Goal: Obtain resource: Download file/media

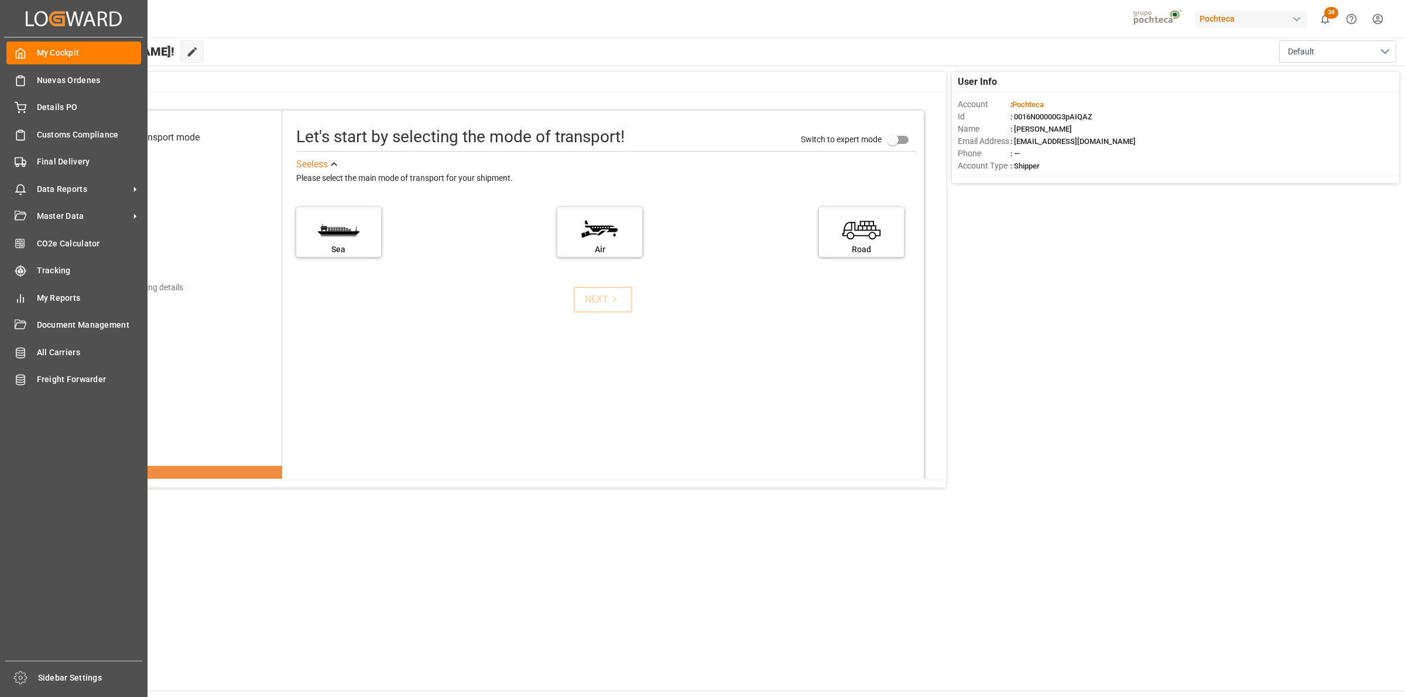
click at [63, 167] on span "Final Delivery" at bounding box center [89, 162] width 105 height 12
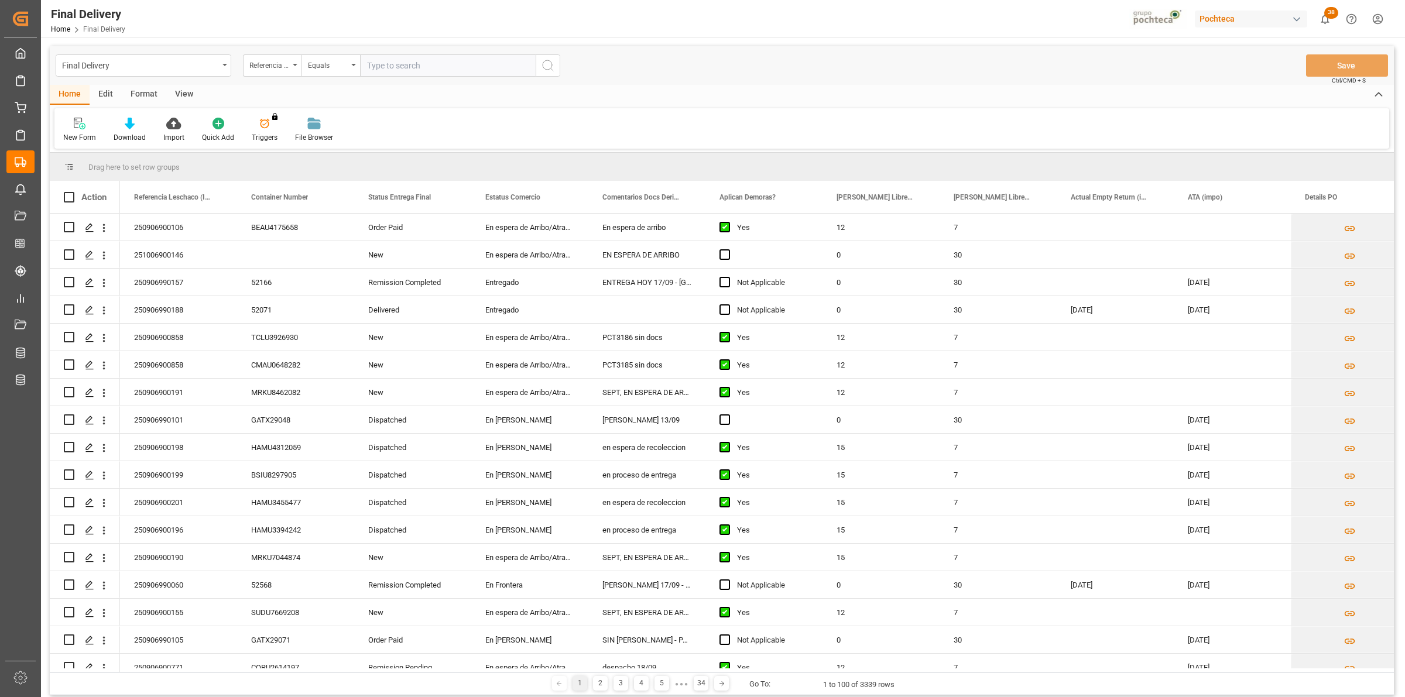
click at [186, 94] on div "View" at bounding box center [184, 95] width 36 height 20
click at [80, 127] on div at bounding box center [74, 123] width 23 height 12
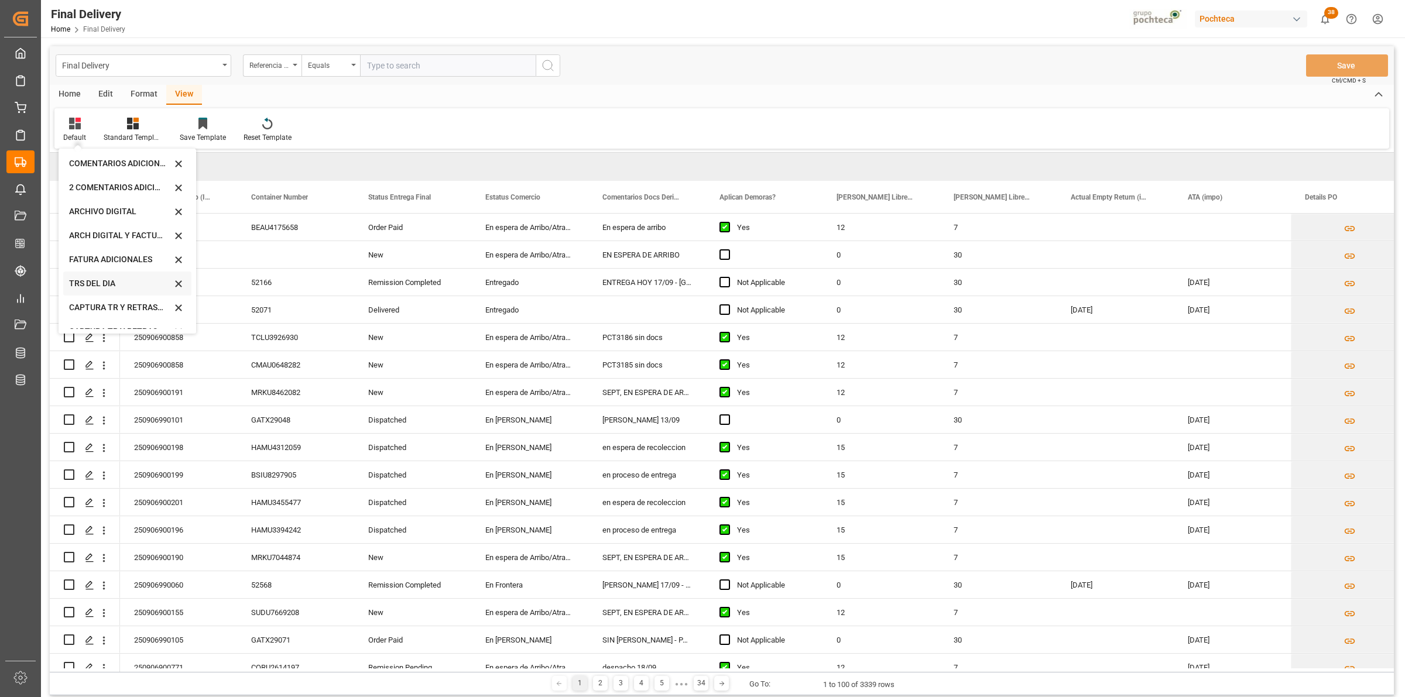
scroll to position [112, 0]
click at [129, 311] on div "CAPTURA TR Y RETRASO CON ENTREGA Y SUCURSAL" at bounding box center [120, 317] width 102 height 12
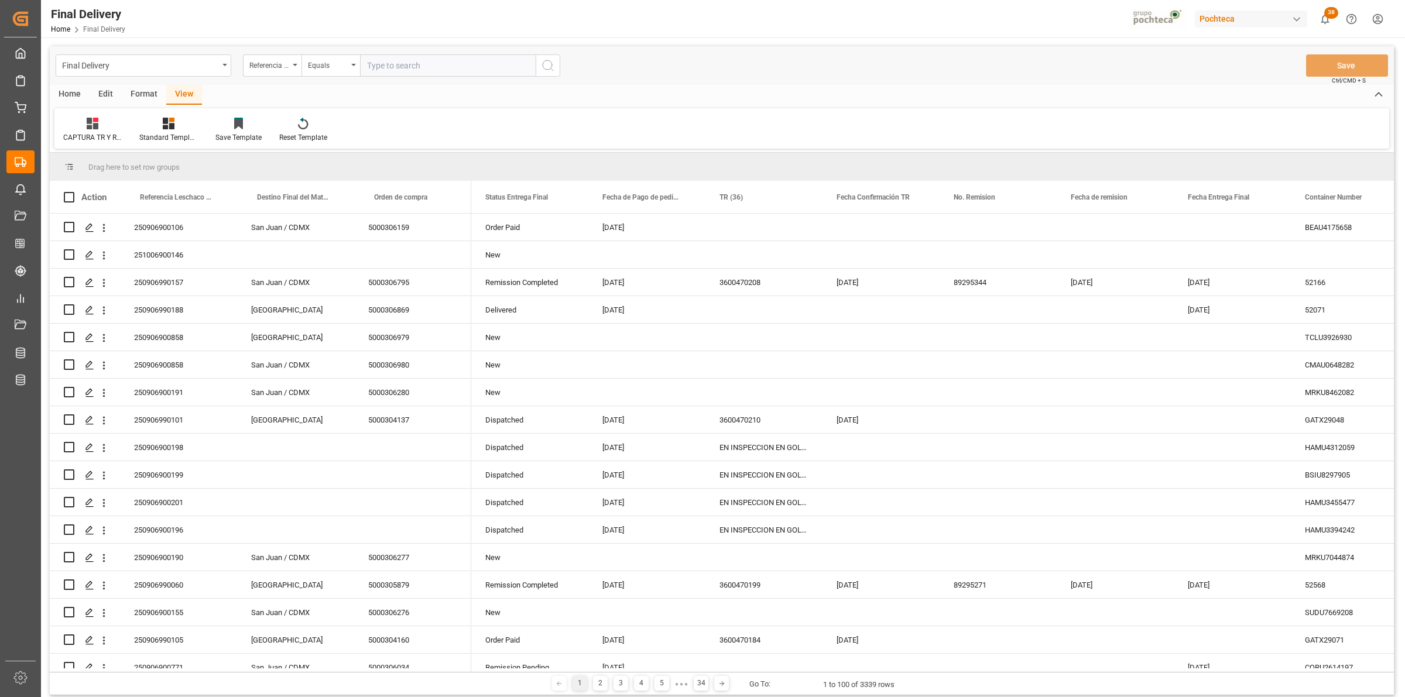
click at [133, 95] on div "Format" at bounding box center [144, 95] width 44 height 20
click at [142, 129] on div "Row Format" at bounding box center [135, 130] width 56 height 26
click at [146, 167] on div "DESTINO PARA REMI" at bounding box center [161, 165] width 77 height 12
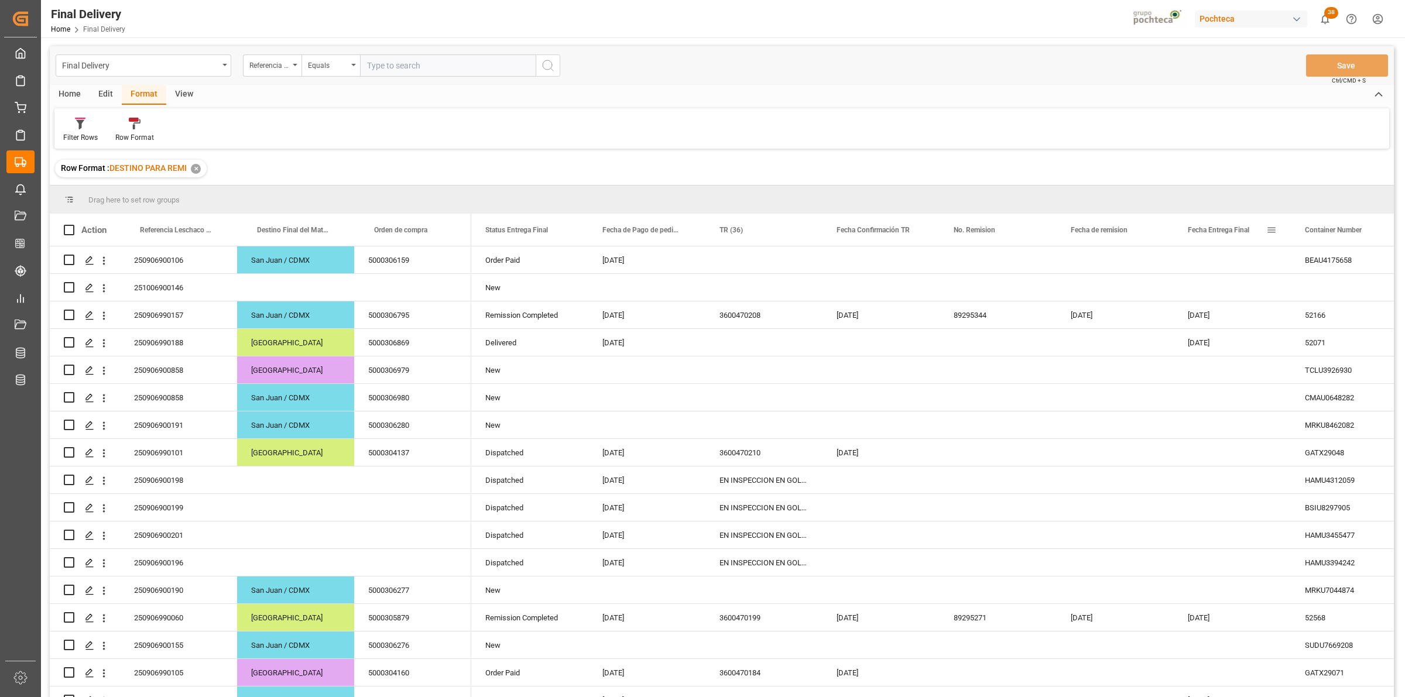
click at [1275, 227] on span at bounding box center [1271, 230] width 11 height 11
click at [1335, 230] on span "filter" at bounding box center [1338, 232] width 52 height 21
click at [1376, 290] on input "date" at bounding box center [1325, 293] width 115 height 23
click at [1373, 289] on input "2025-09-18" at bounding box center [1325, 293] width 115 height 23
type input "[DATE]"
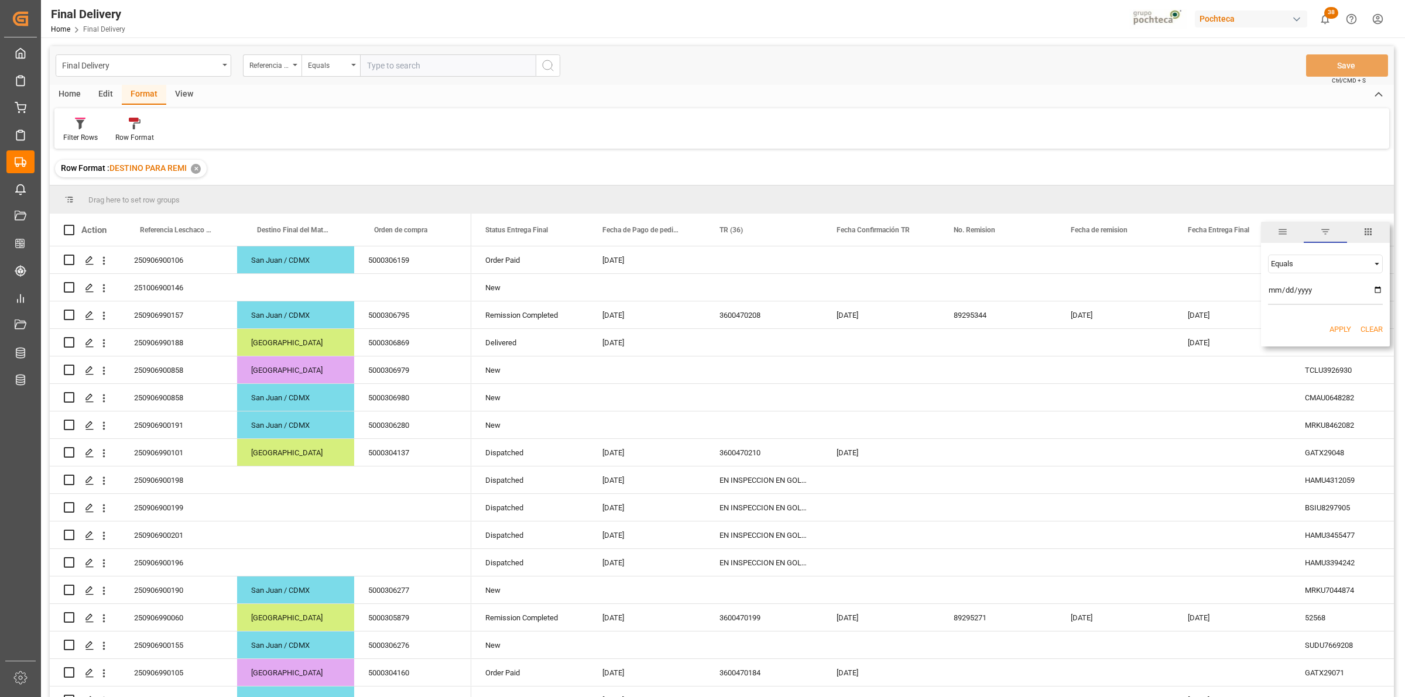
click at [1332, 325] on button "Apply" at bounding box center [1340, 330] width 22 height 12
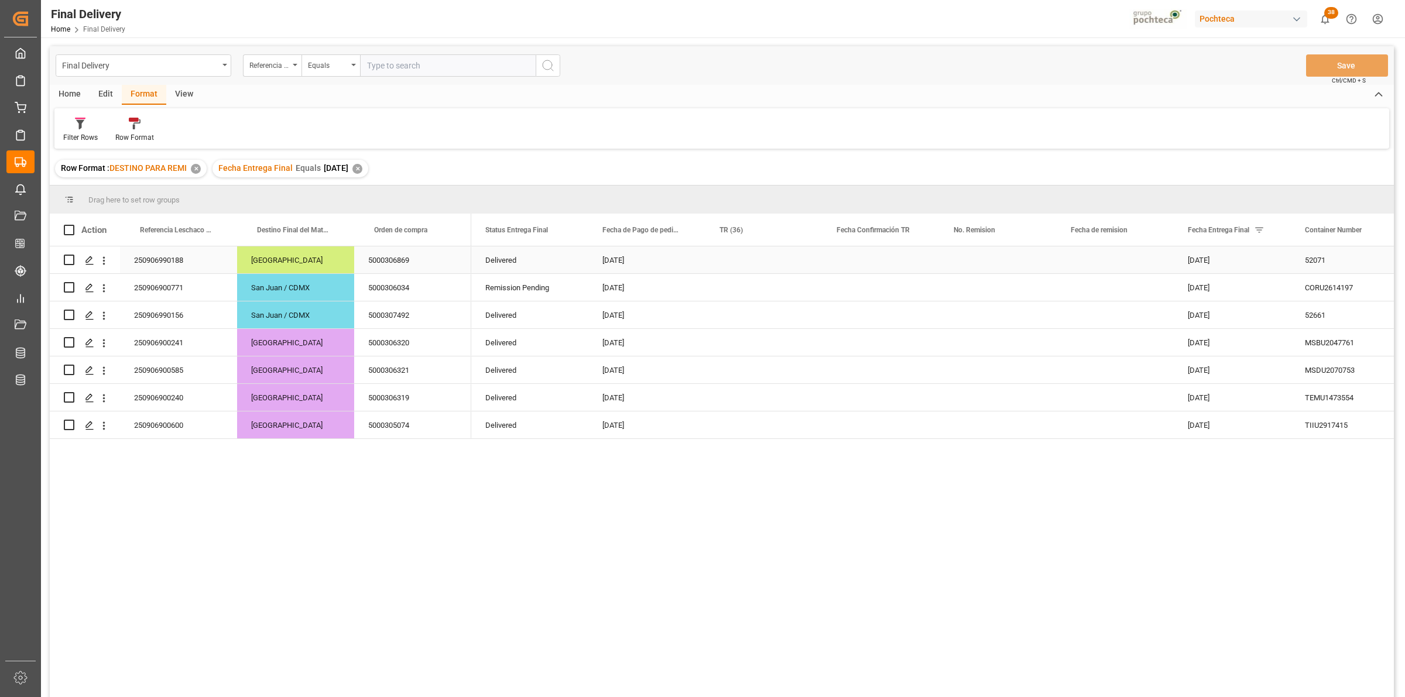
click at [400, 268] on div "5000306869" at bounding box center [412, 259] width 117 height 27
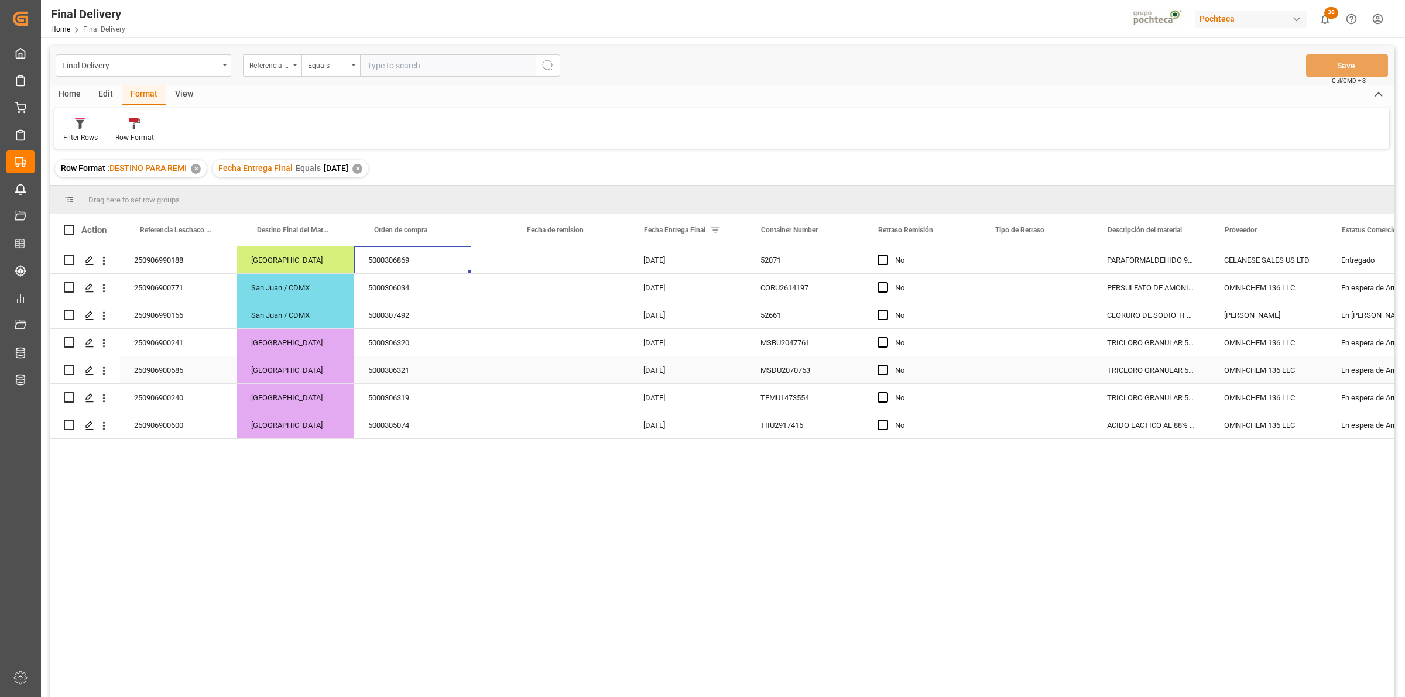
scroll to position [0, 534]
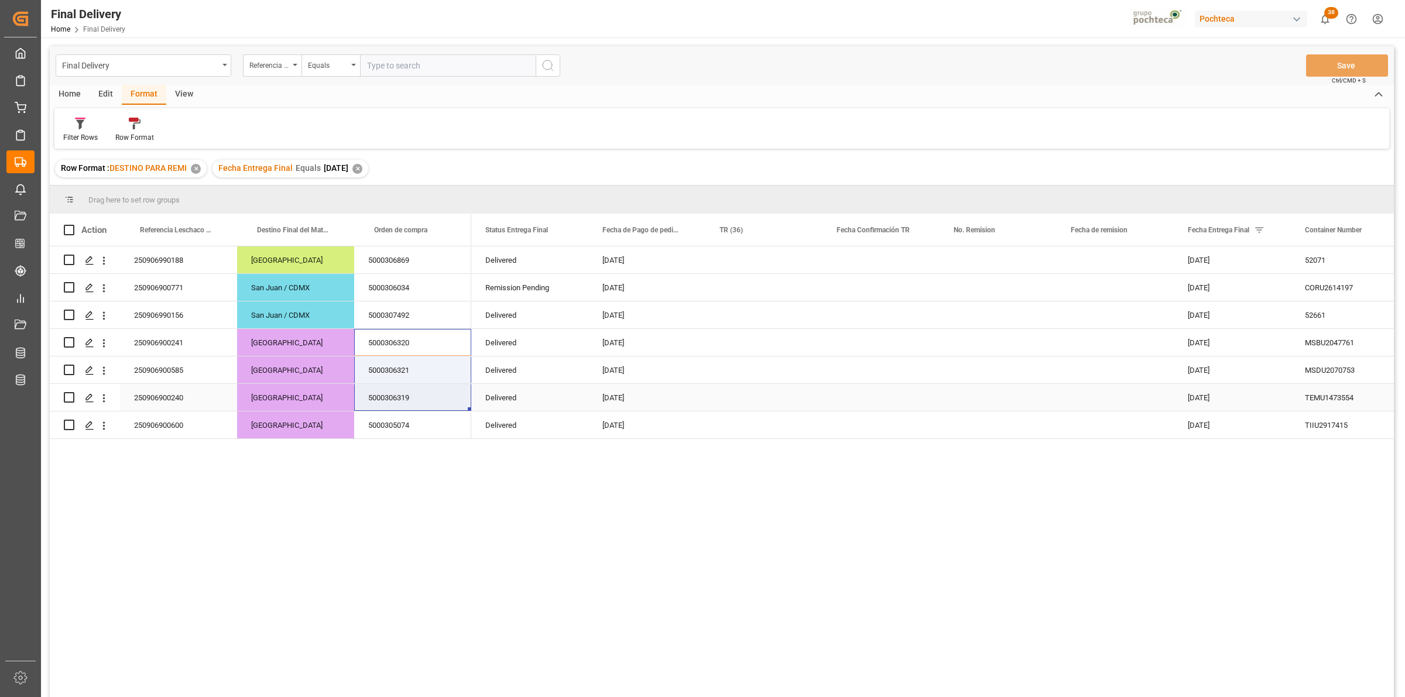
drag, startPoint x: 408, startPoint y: 344, endPoint x: 411, endPoint y: 390, distance: 45.8
click at [411, 390] on div "250906990188 Monterrey 5000306869 250906900771 San Juan / CDMX 5000306034 25090…" at bounding box center [260, 342] width 421 height 193
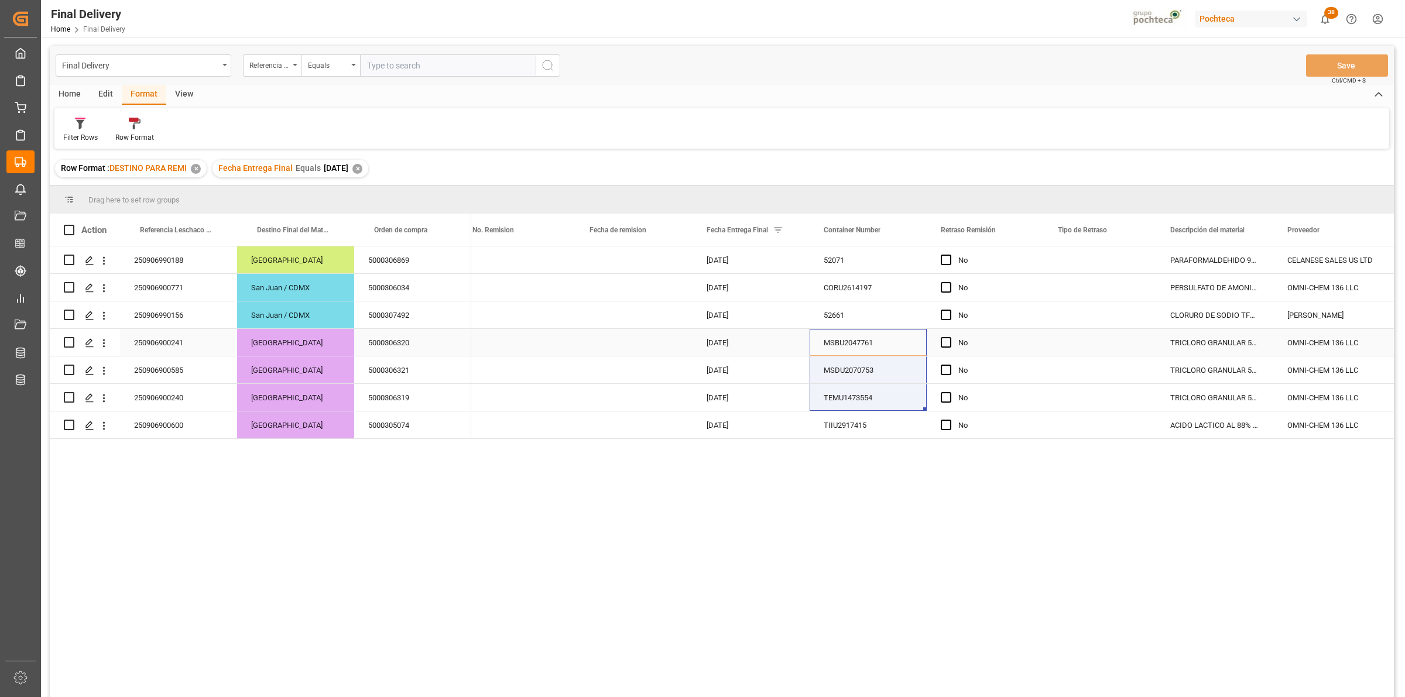
click at [844, 348] on div "MSBU2047761" at bounding box center [868, 342] width 117 height 27
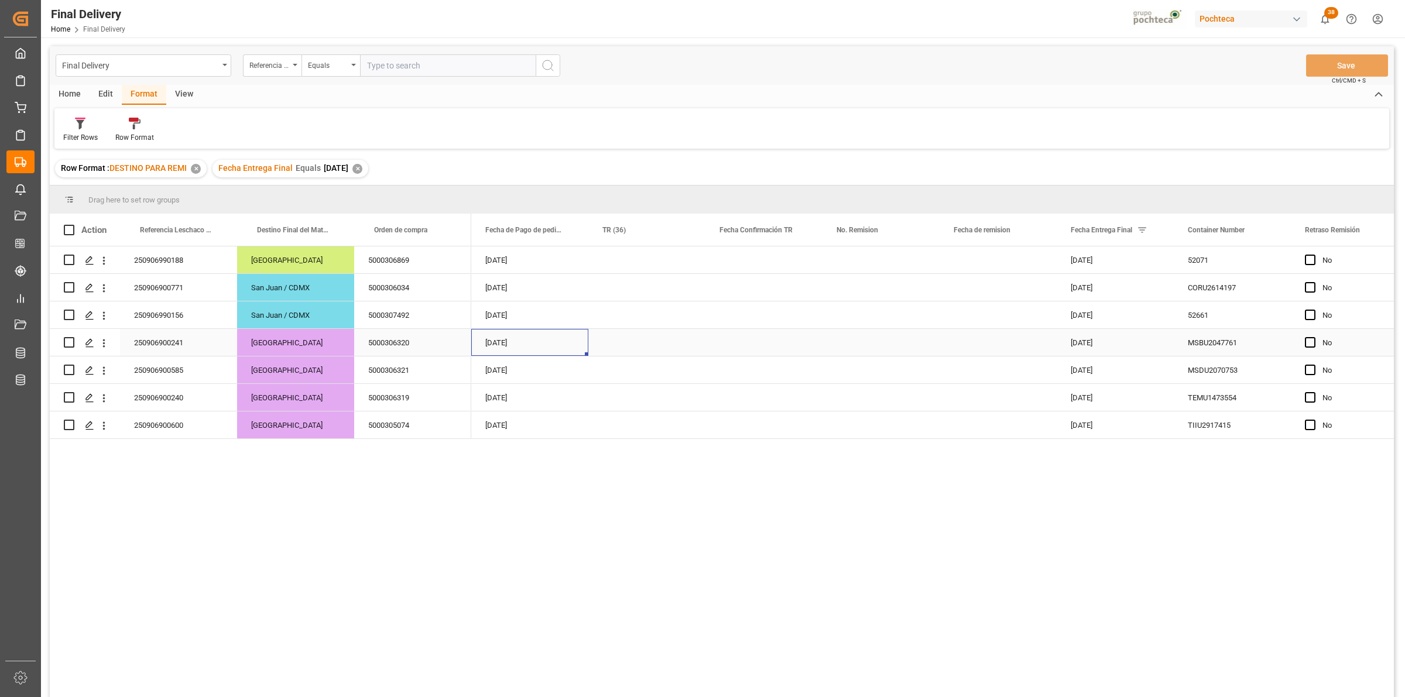
scroll to position [0, 0]
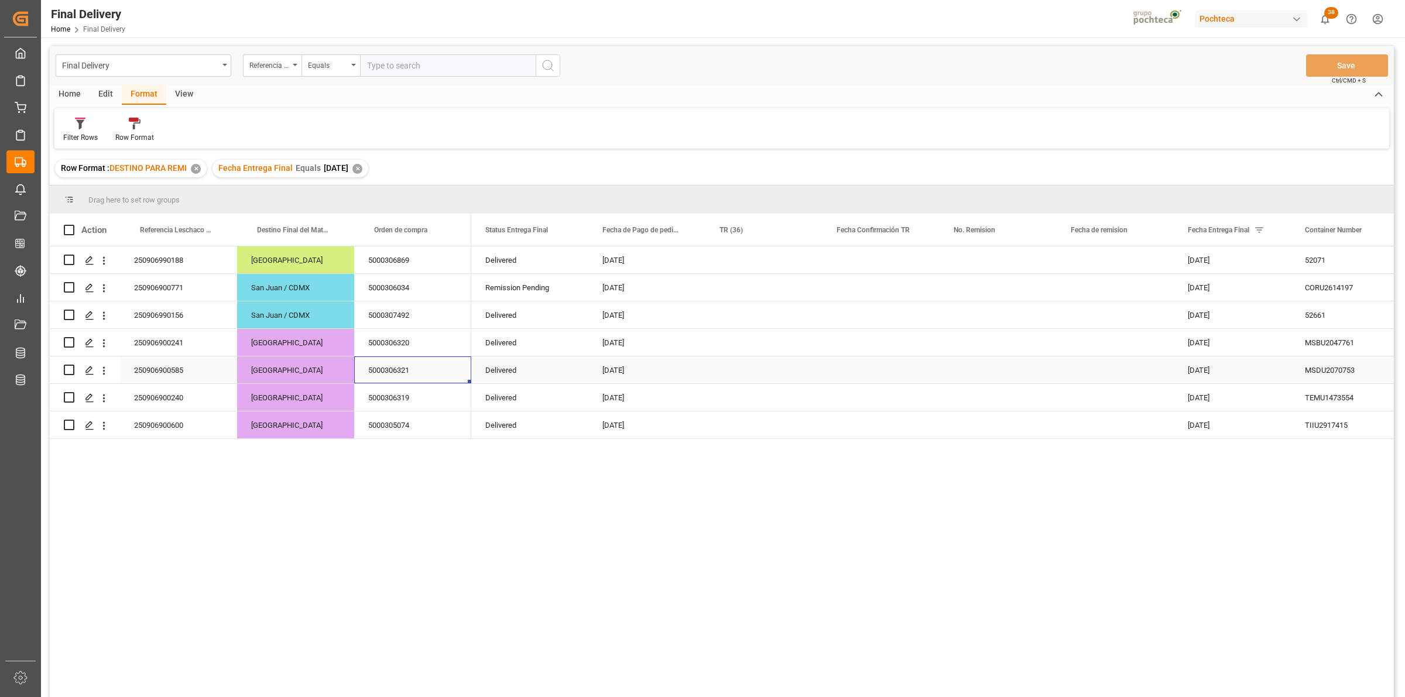
click at [407, 372] on div "5000306321" at bounding box center [412, 369] width 117 height 27
click at [90, 341] on icon "Press SPACE to select this row." at bounding box center [89, 342] width 9 height 9
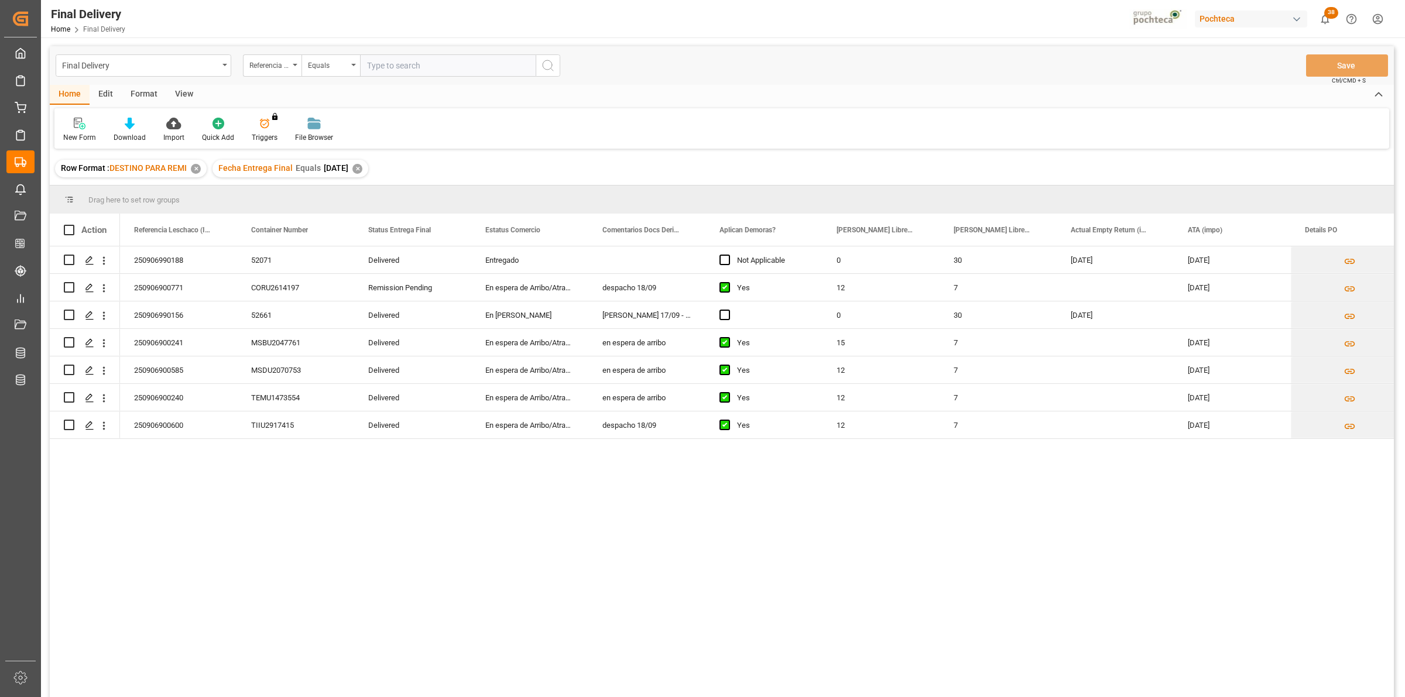
click at [193, 100] on div "View" at bounding box center [184, 95] width 36 height 20
click at [84, 132] on div "Default" at bounding box center [74, 137] width 23 height 11
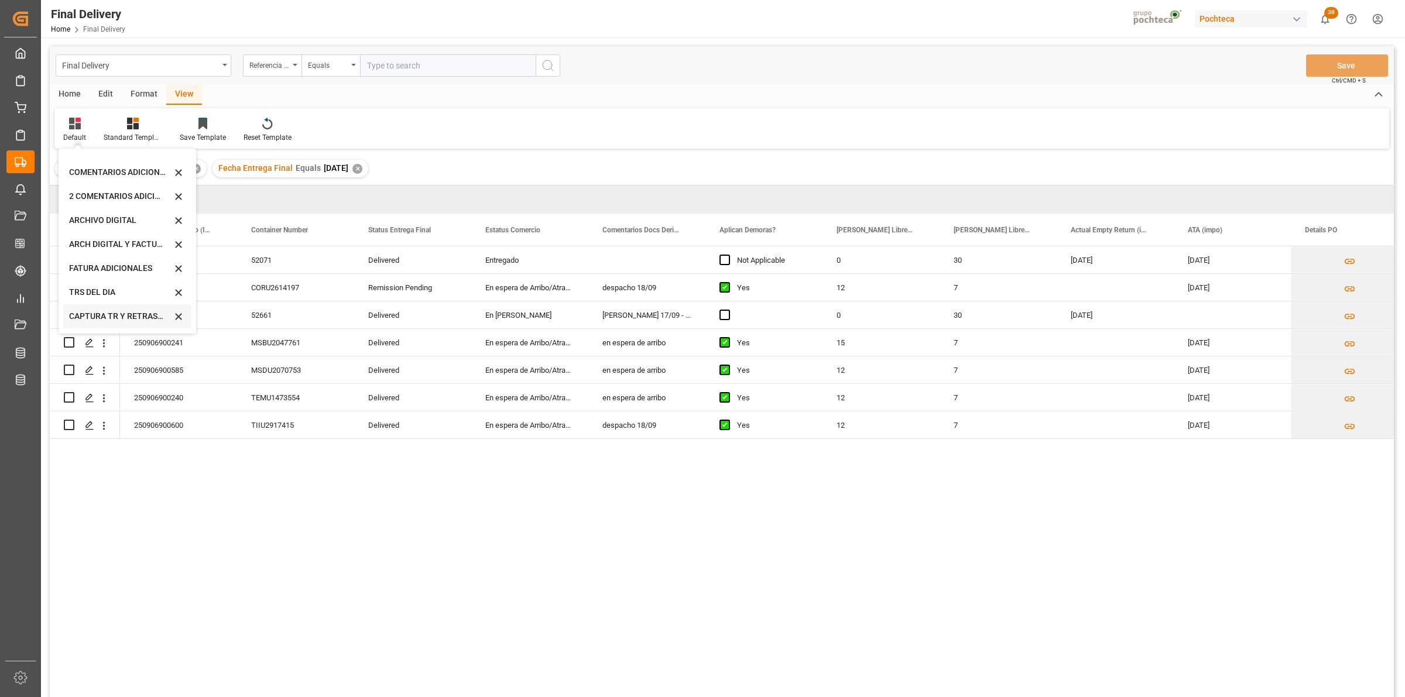
scroll to position [112, 0]
click at [100, 309] on div "CAPTURA TR Y RETRASO CON ENTREGA Y SUCURSAL" at bounding box center [127, 318] width 128 height 24
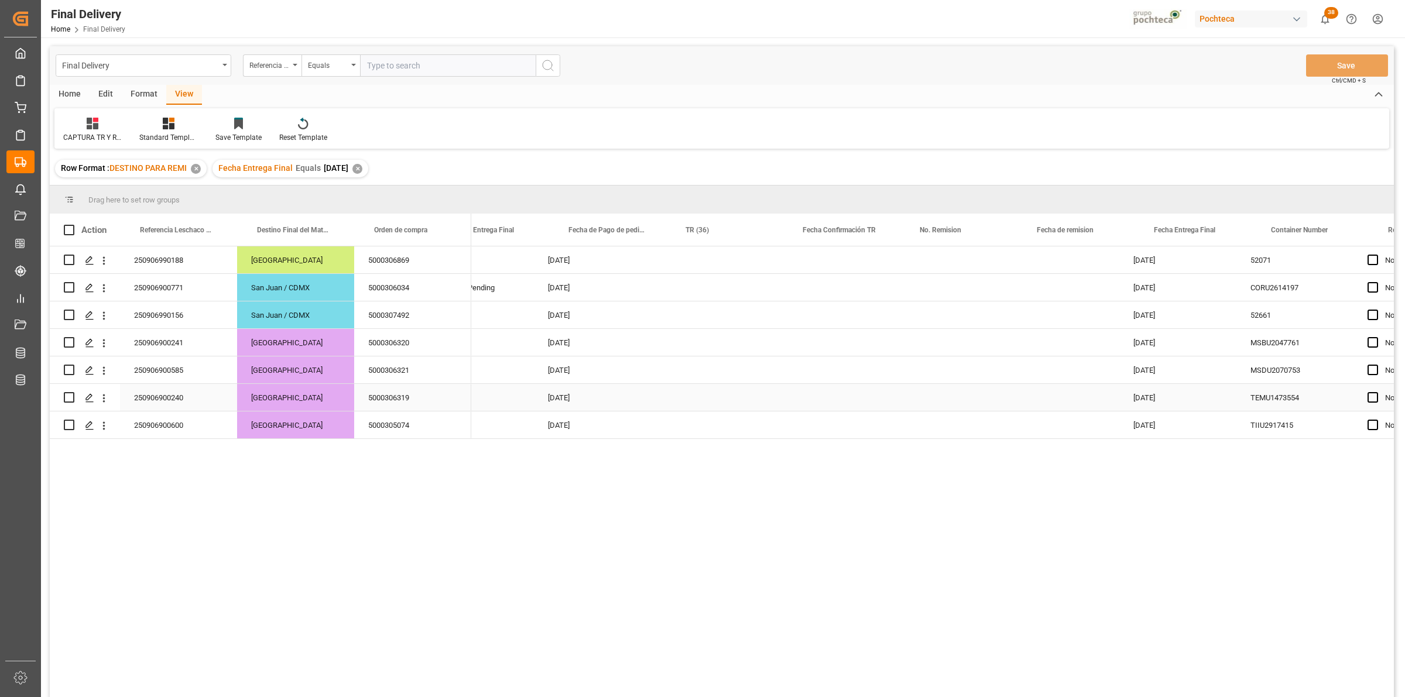
scroll to position [0, 24]
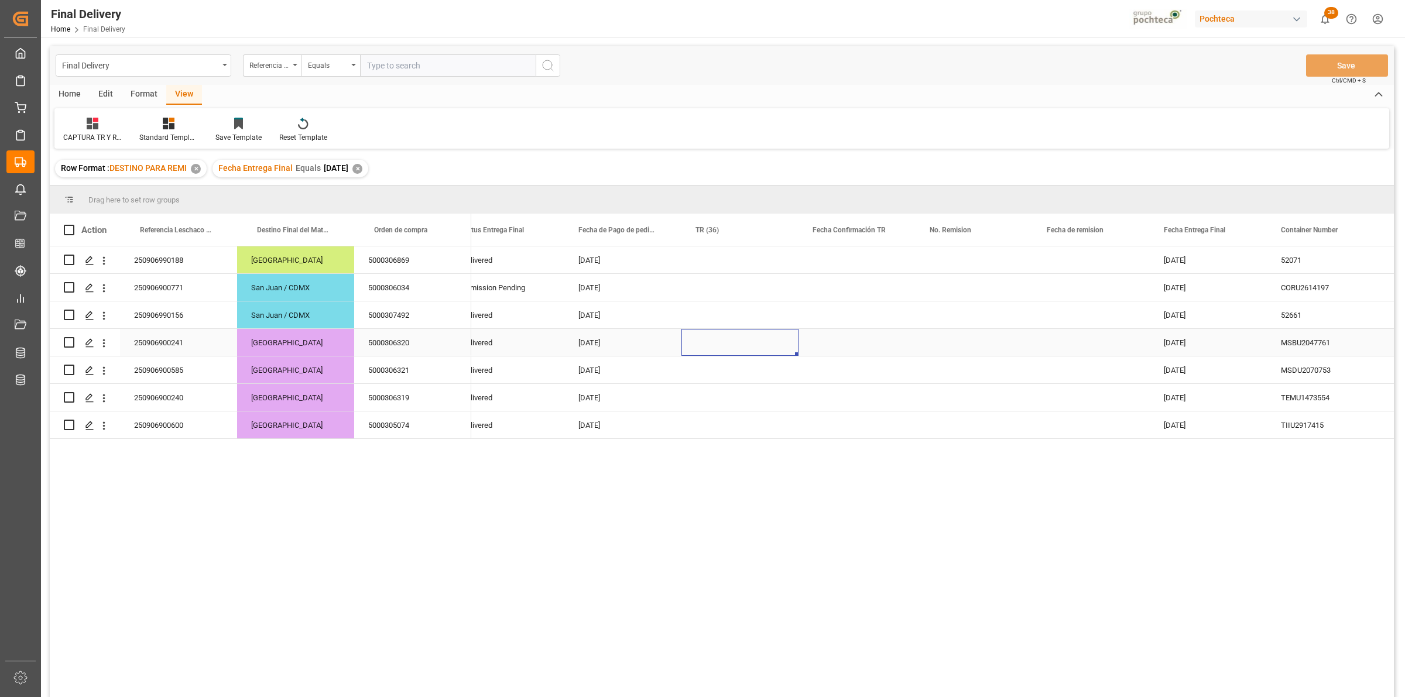
click at [724, 351] on div "Press SPACE to select this row." at bounding box center [739, 342] width 117 height 27
click at [726, 351] on input "Press SPACE to select this row." at bounding box center [740, 349] width 98 height 22
type input "OC CON DIFERENCIA SAP vs FACT"
click at [841, 342] on div "Press SPACE to select this row." at bounding box center [856, 342] width 117 height 27
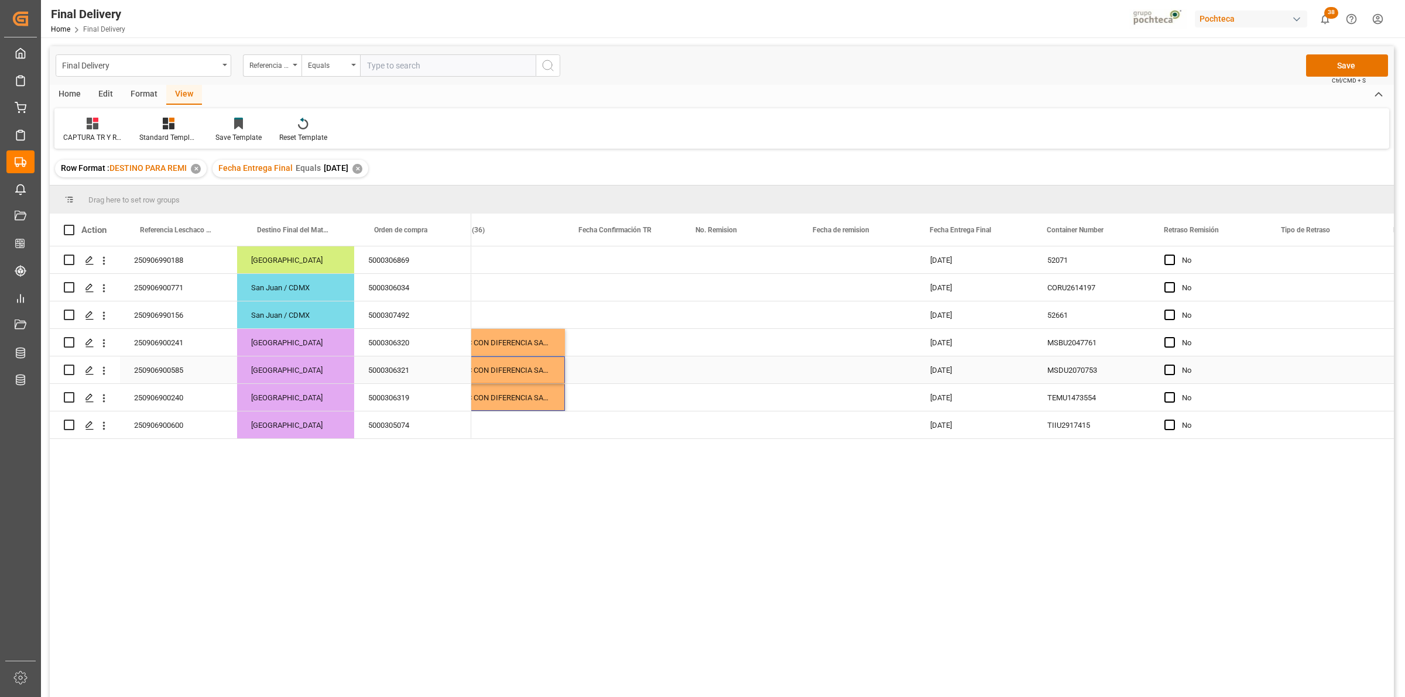
scroll to position [0, 258]
click at [1166, 344] on span "Press SPACE to select this row." at bounding box center [1169, 342] width 11 height 11
click at [1172, 337] on input "Press SPACE to select this row." at bounding box center [1172, 337] width 0 height 0
click at [1169, 369] on span "Press SPACE to select this row." at bounding box center [1169, 370] width 11 height 11
click at [1172, 365] on input "Press SPACE to select this row." at bounding box center [1172, 365] width 0 height 0
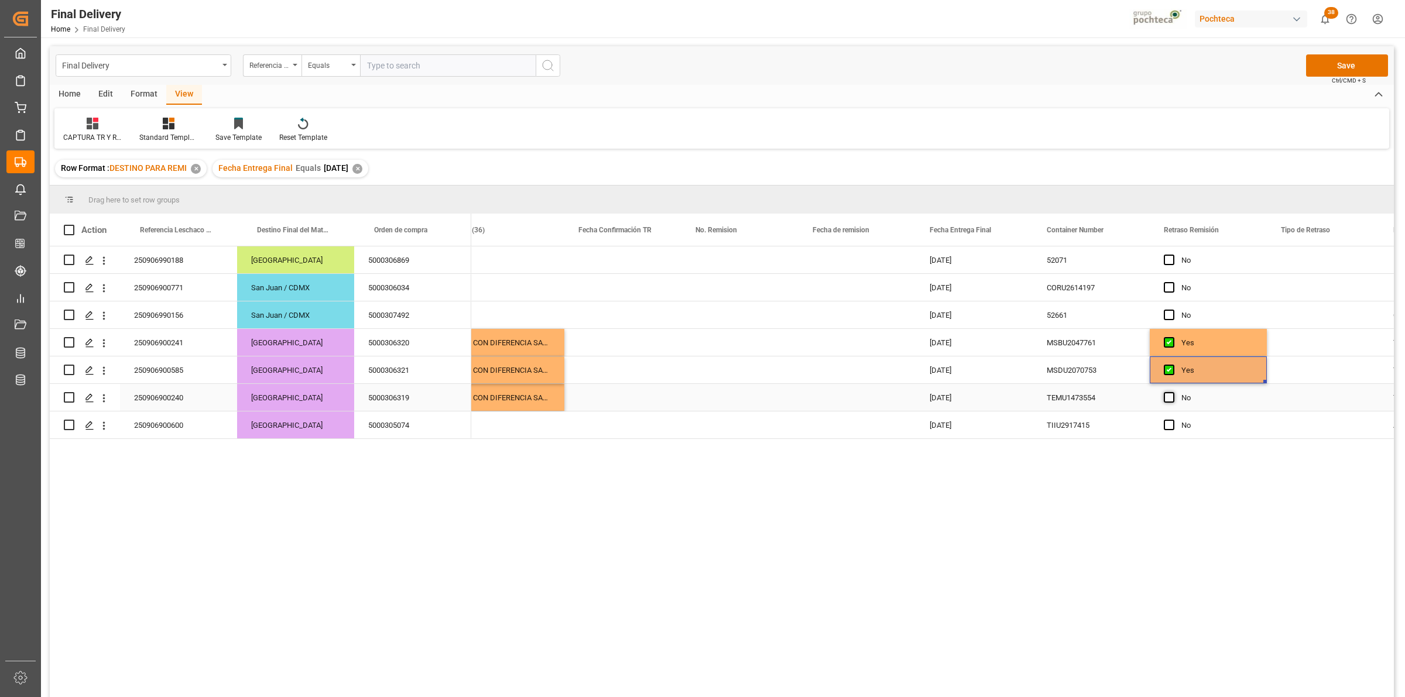
click at [1170, 399] on span "Press SPACE to select this row." at bounding box center [1169, 397] width 11 height 11
click at [1172, 392] on input "Press SPACE to select this row." at bounding box center [1172, 392] width 0 height 0
click at [1363, 71] on button "Save" at bounding box center [1347, 65] width 82 height 22
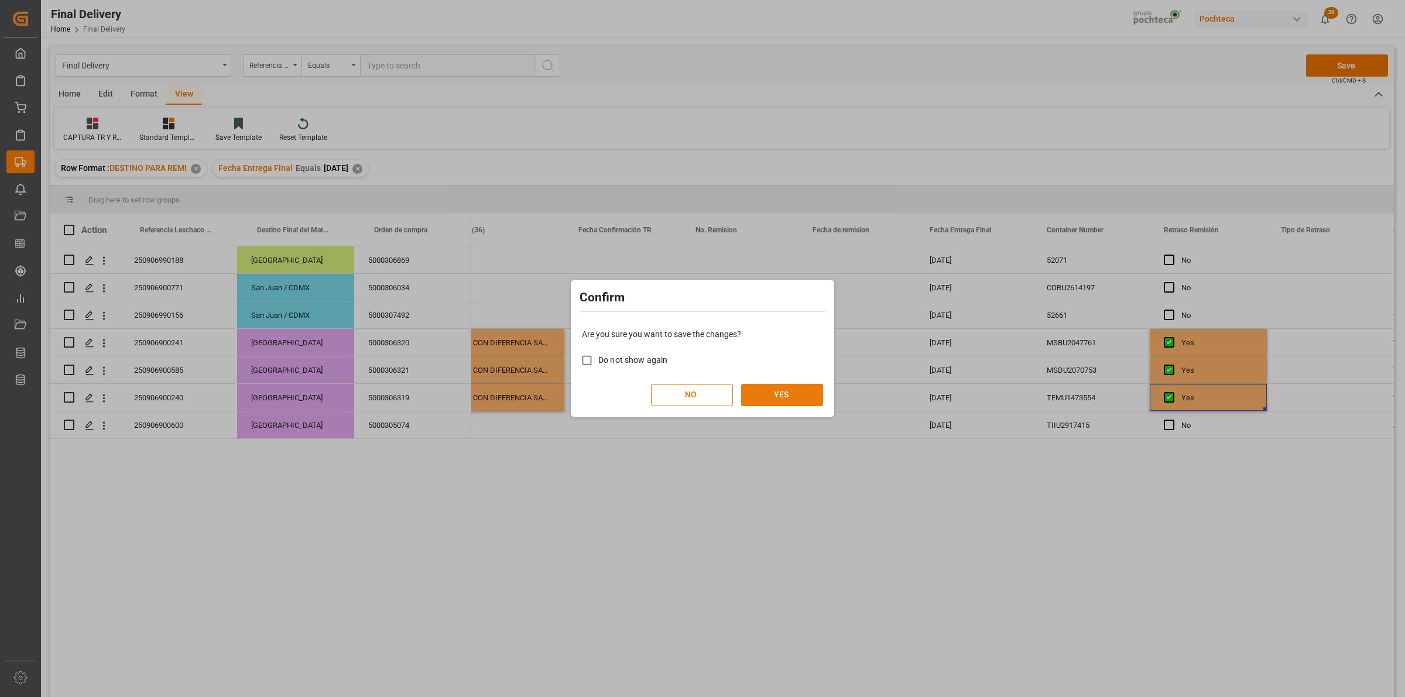
click at [793, 399] on button "YES" at bounding box center [782, 395] width 82 height 22
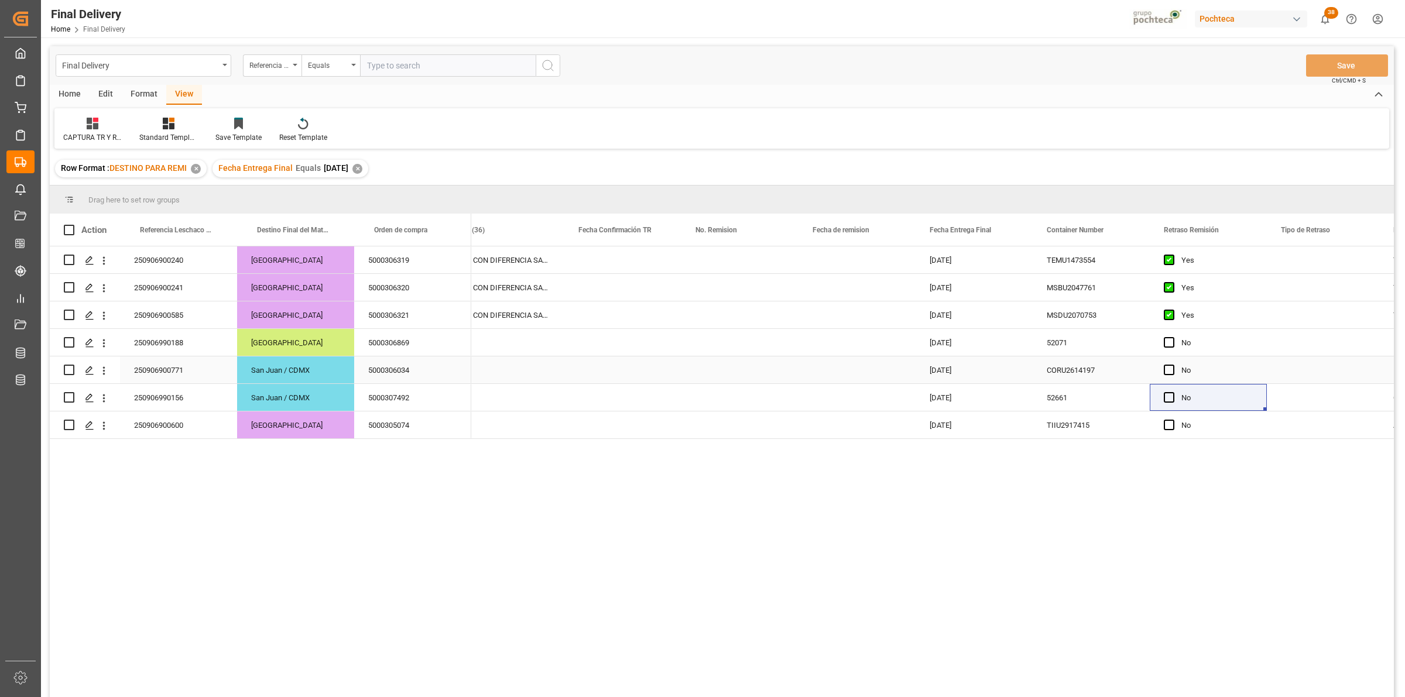
click at [421, 345] on div "5000306869" at bounding box center [412, 342] width 117 height 27
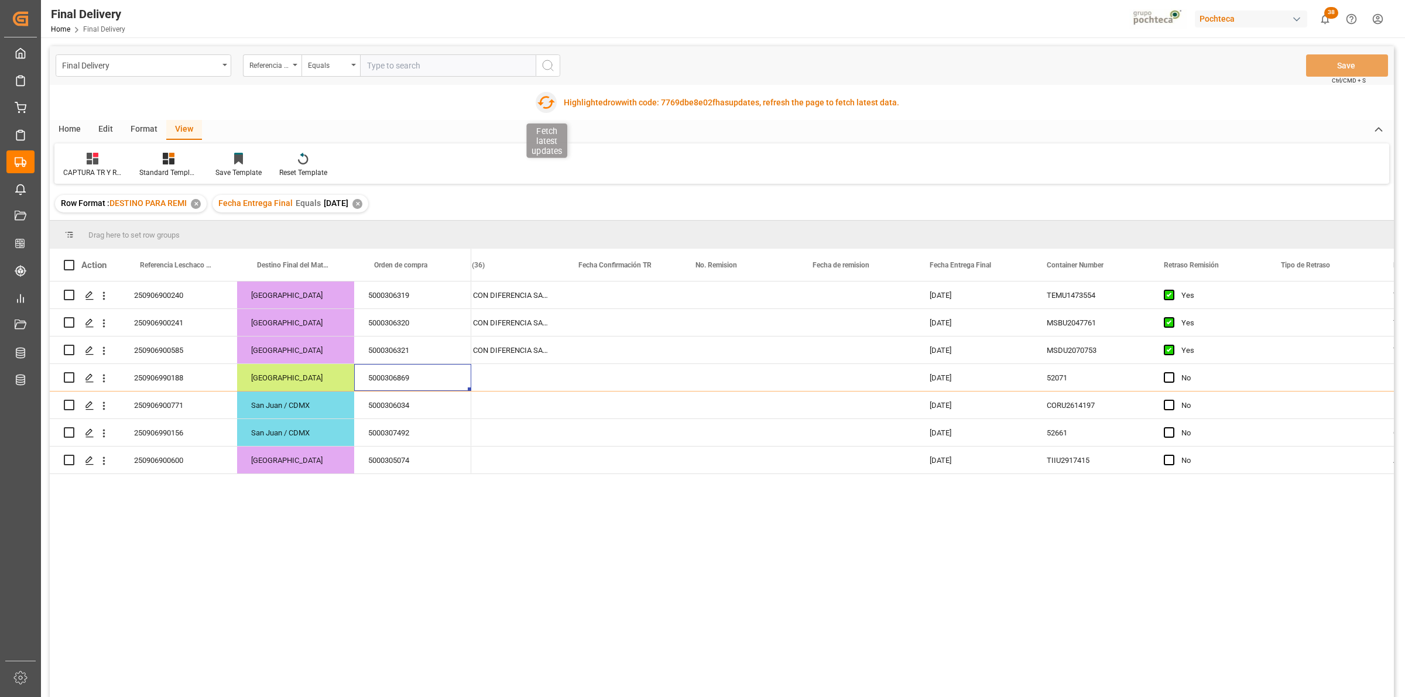
click at [540, 109] on icon "button" at bounding box center [545, 102] width 19 height 19
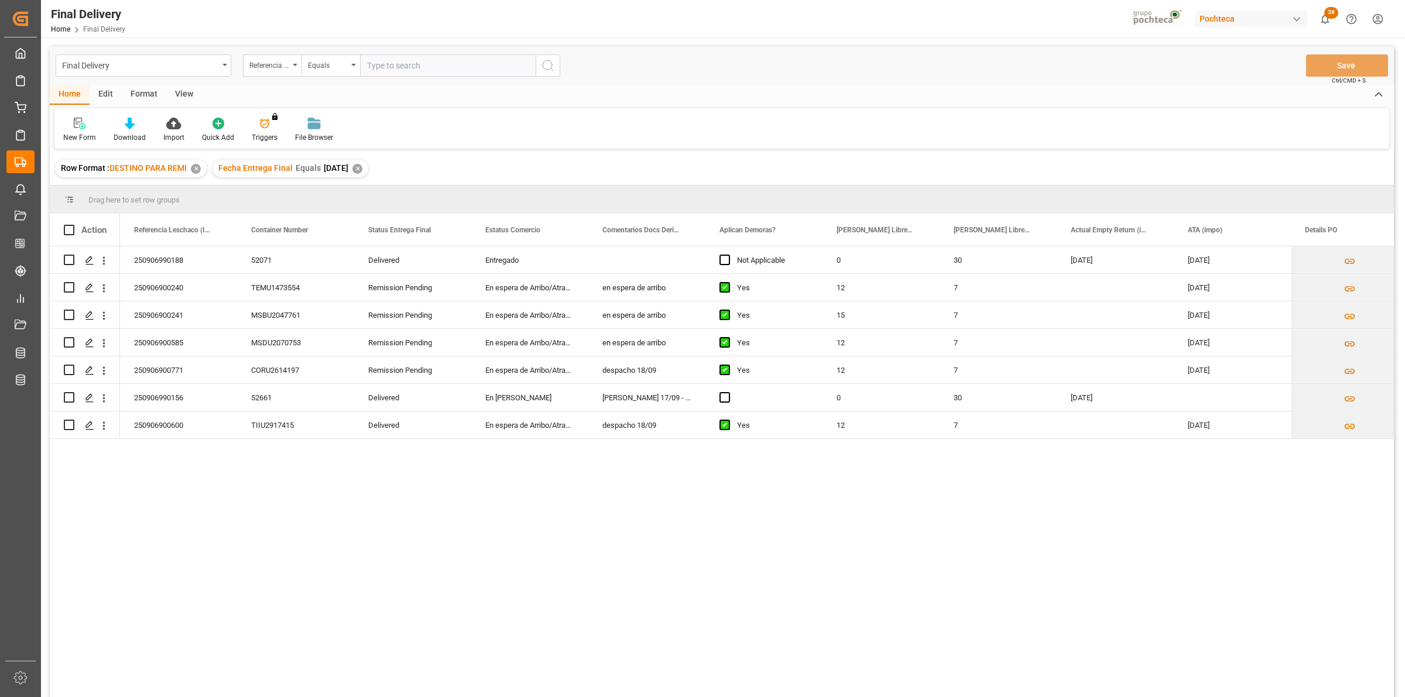
click at [183, 91] on div "View" at bounding box center [184, 95] width 36 height 20
click at [87, 120] on div "Default" at bounding box center [74, 130] width 40 height 26
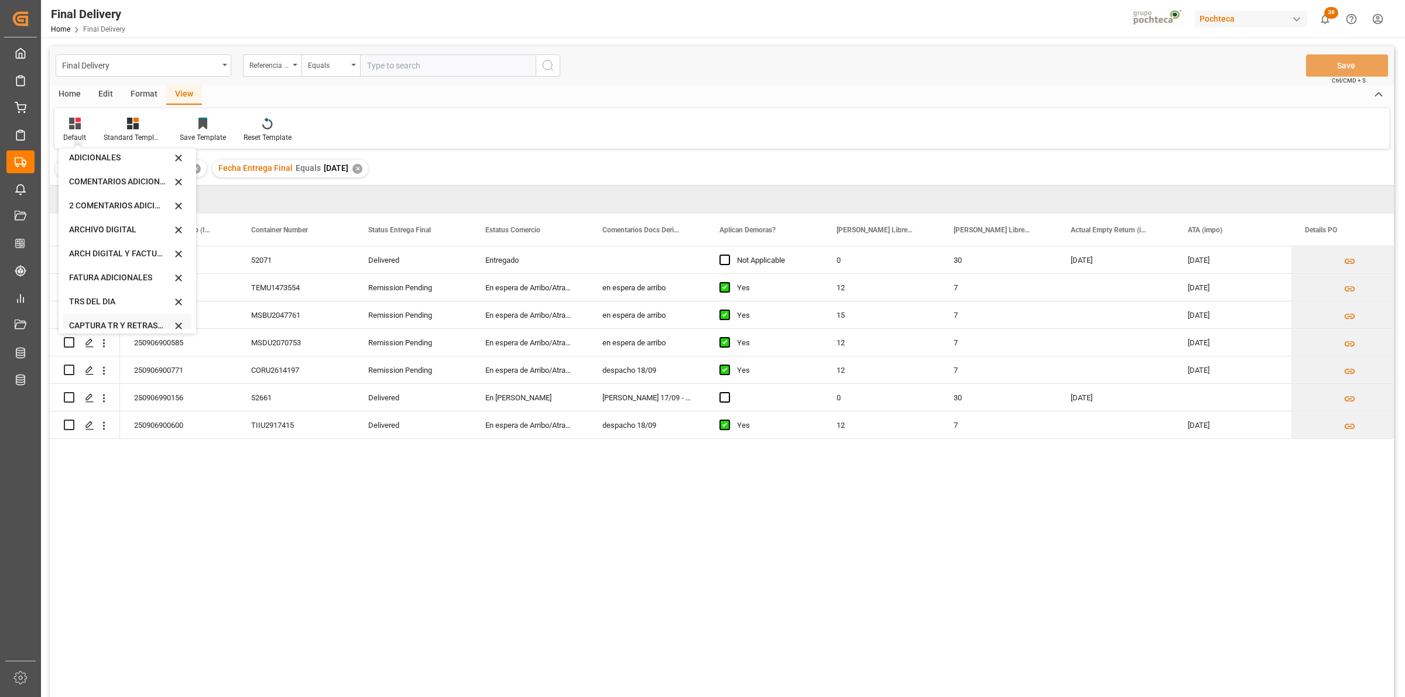
scroll to position [112, 0]
click at [121, 311] on div "CAPTURA TR Y RETRASO CON ENTREGA Y SUCURSAL" at bounding box center [120, 317] width 102 height 12
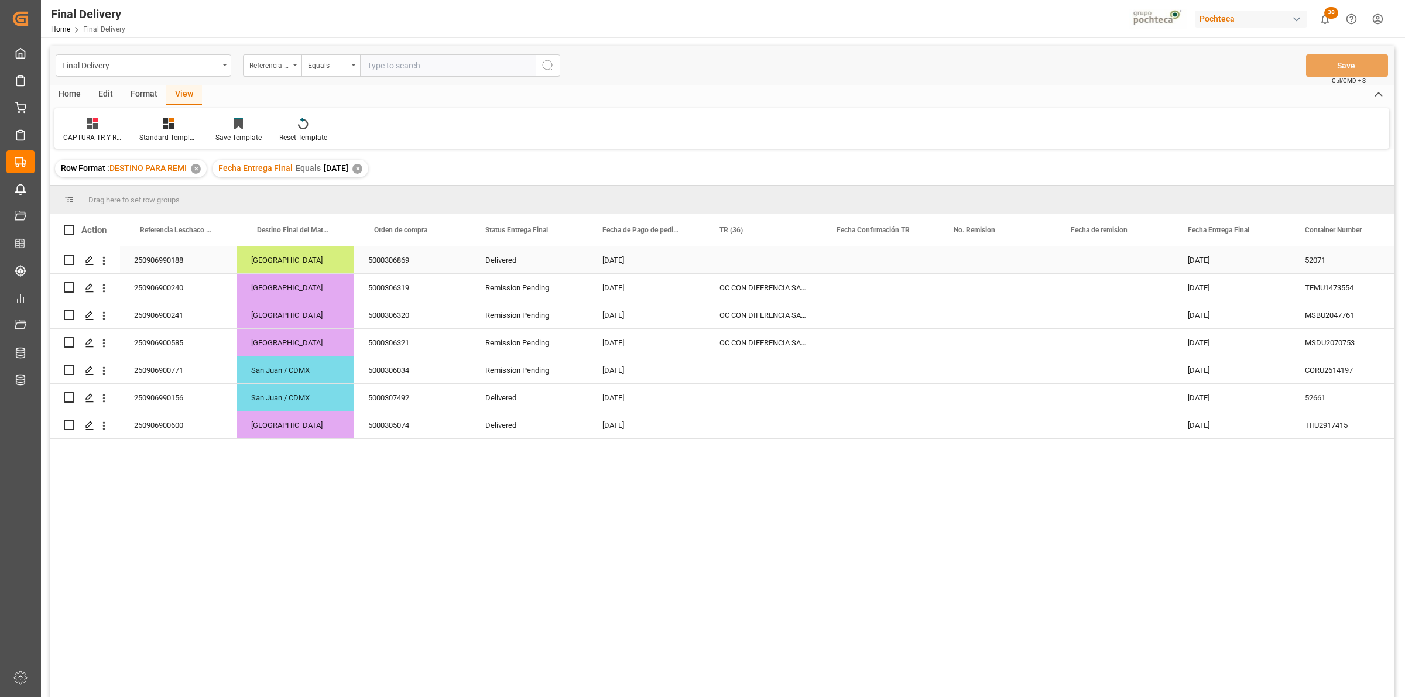
click at [1305, 269] on div "52071" at bounding box center [1349, 259] width 117 height 27
click at [164, 265] on div "250906990188" at bounding box center [178, 259] width 117 height 27
click at [729, 264] on div "Press SPACE to select this row." at bounding box center [763, 259] width 117 height 27
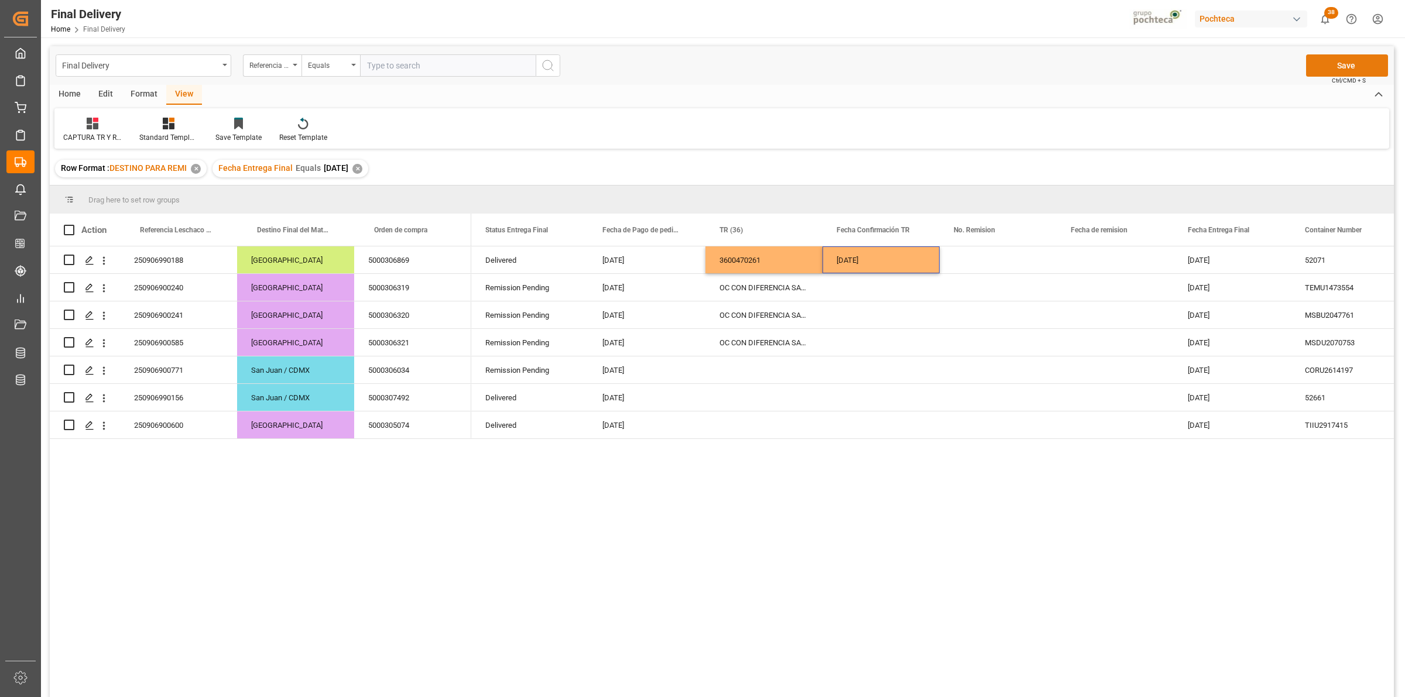
click at [1325, 71] on button "Save" at bounding box center [1347, 65] width 82 height 22
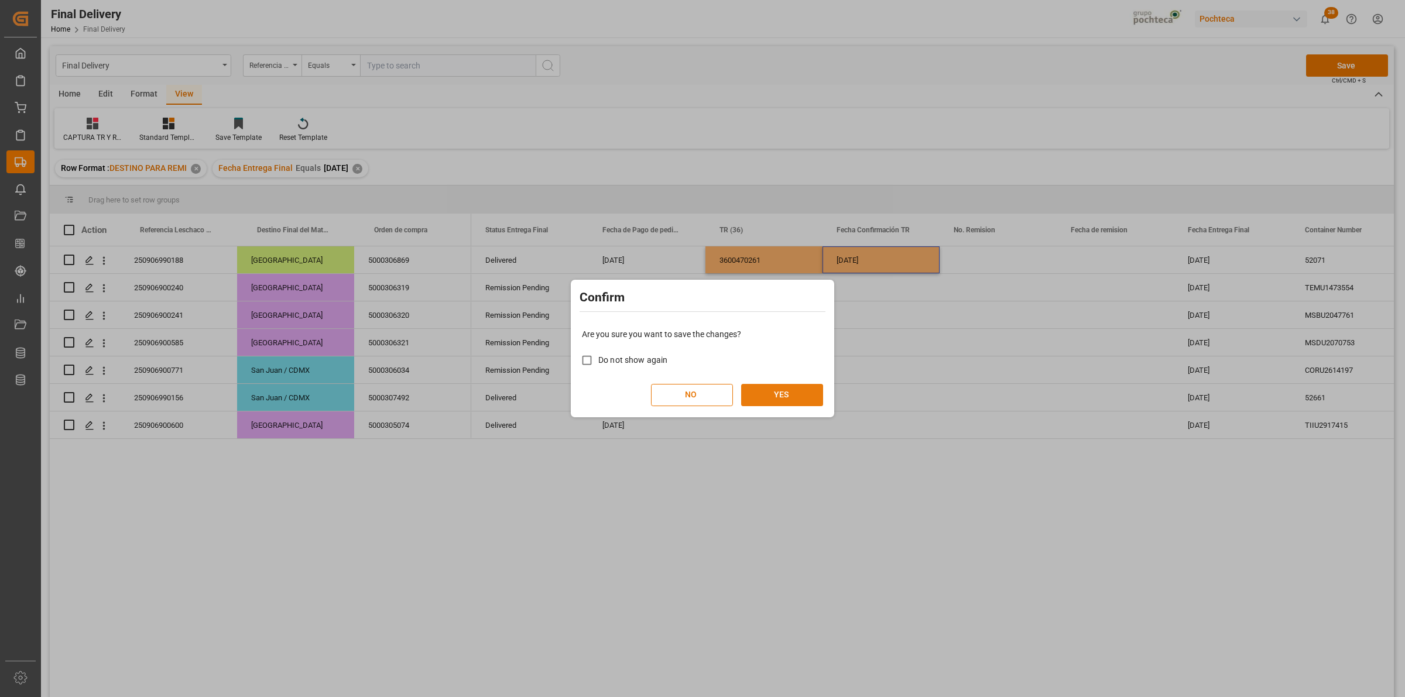
click at [814, 390] on button "YES" at bounding box center [782, 395] width 82 height 22
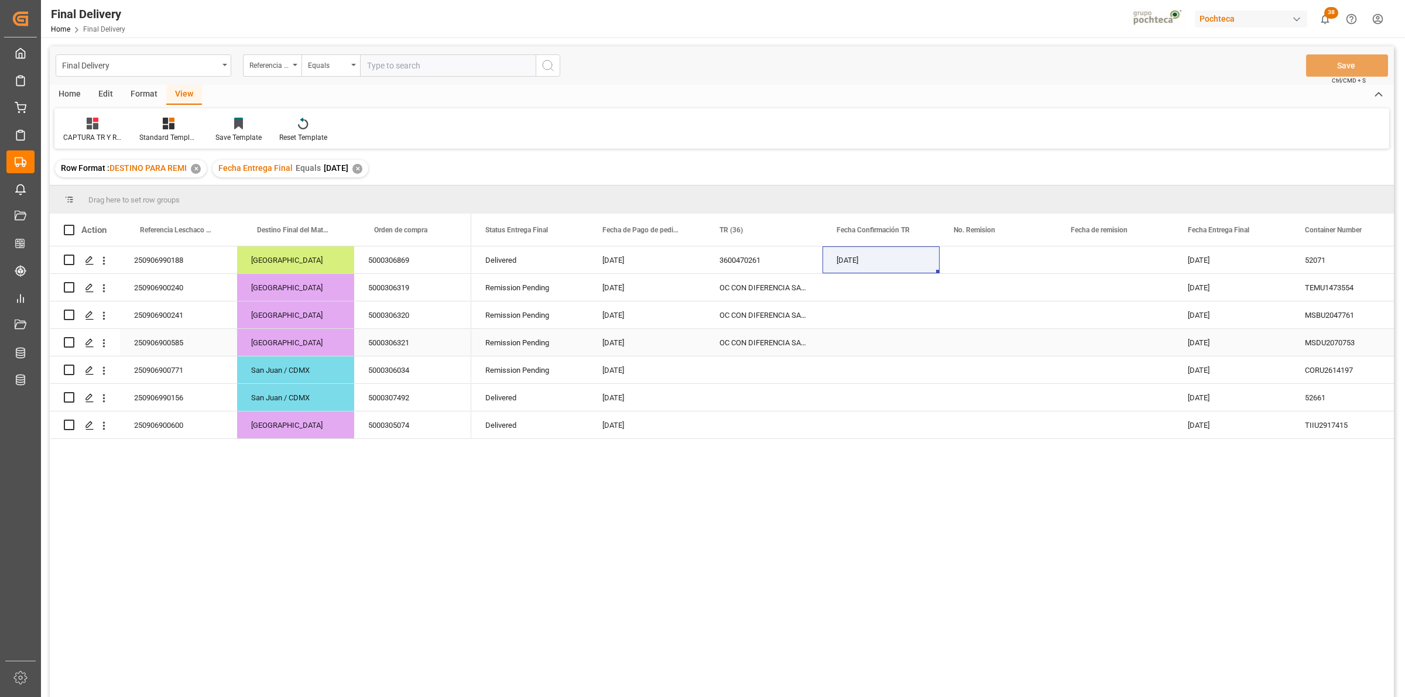
click at [729, 375] on div "Press SPACE to select this row." at bounding box center [763, 369] width 117 height 27
click at [380, 366] on div "5000306034" at bounding box center [412, 369] width 117 height 27
click at [407, 435] on div "5000305074" at bounding box center [412, 424] width 117 height 27
click at [428, 417] on div "5000305074" at bounding box center [412, 424] width 117 height 27
click at [169, 434] on div "250906900600" at bounding box center [178, 424] width 117 height 27
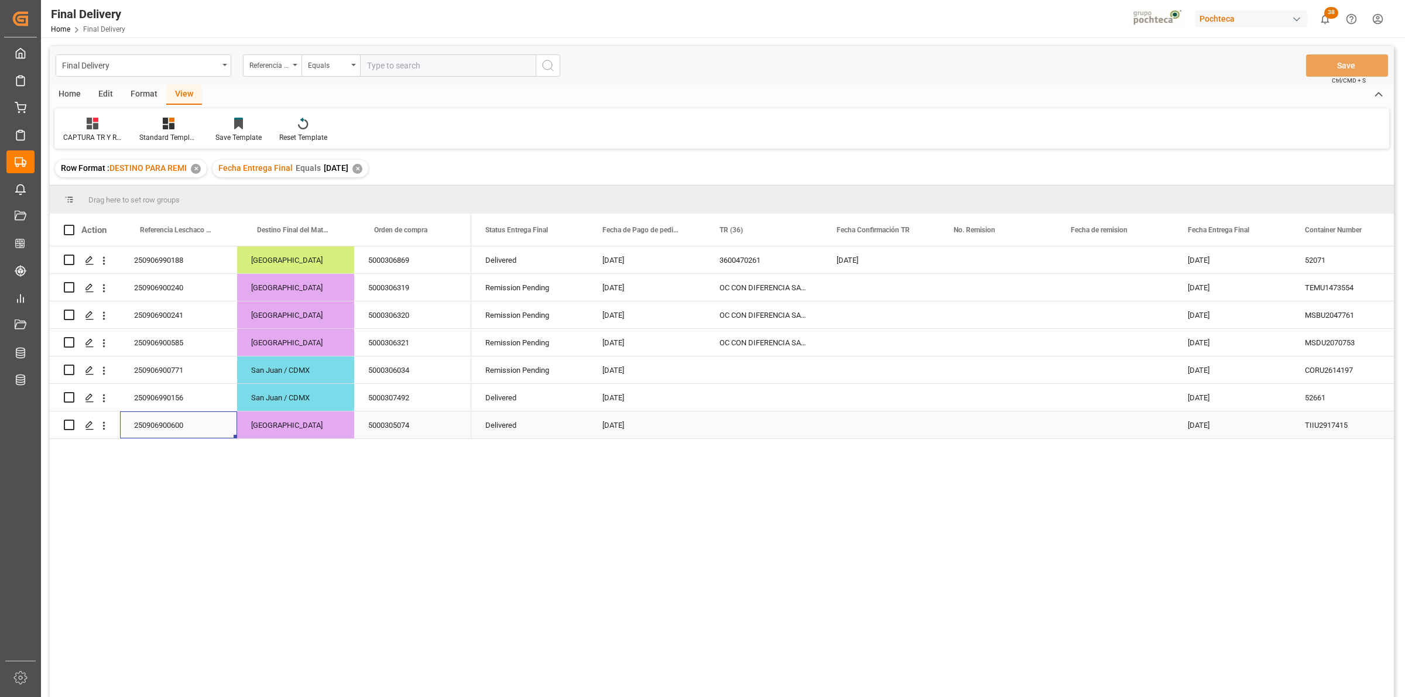
click at [771, 421] on div "Press SPACE to select this row." at bounding box center [763, 424] width 117 height 27
click at [760, 416] on input "Press SPACE to select this row." at bounding box center [764, 418] width 98 height 22
type input "ERROR EN MIGO"
click at [856, 399] on div "Press SPACE to select this row." at bounding box center [880, 397] width 117 height 27
click at [1353, 69] on button "Save" at bounding box center [1347, 65] width 82 height 22
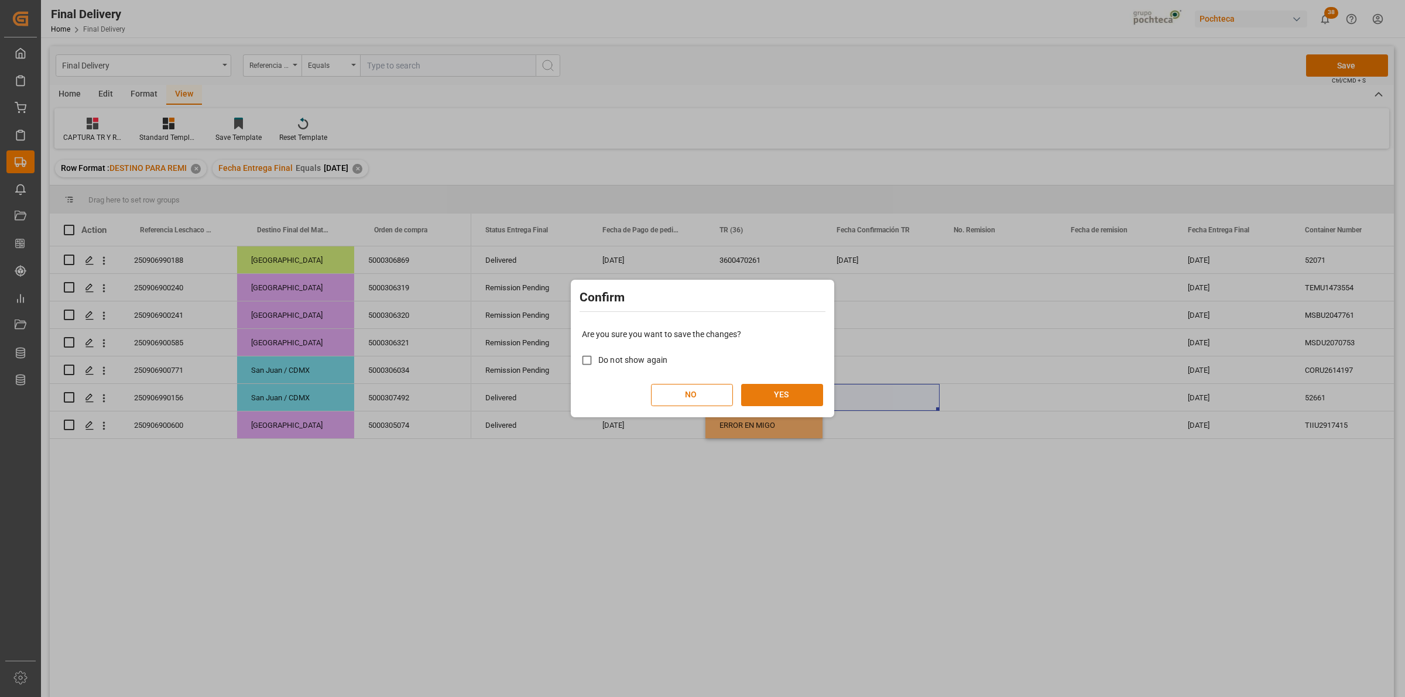
click at [794, 390] on button "YES" at bounding box center [782, 395] width 82 height 22
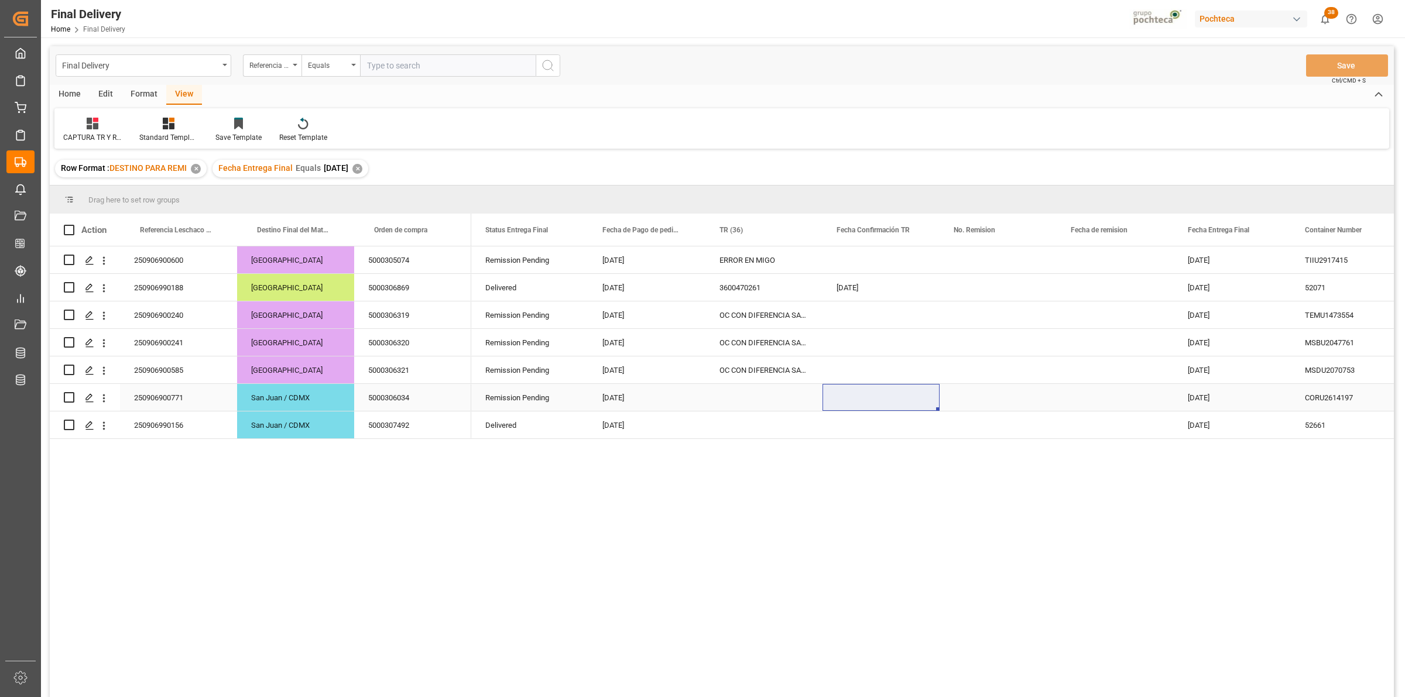
click at [399, 402] on div "5000306034" at bounding box center [412, 397] width 117 height 27
click at [172, 406] on div "250906900771" at bounding box center [178, 397] width 117 height 27
click at [759, 403] on div "Press SPACE to select this row." at bounding box center [763, 397] width 117 height 27
click at [1361, 56] on button "Save" at bounding box center [1347, 65] width 82 height 22
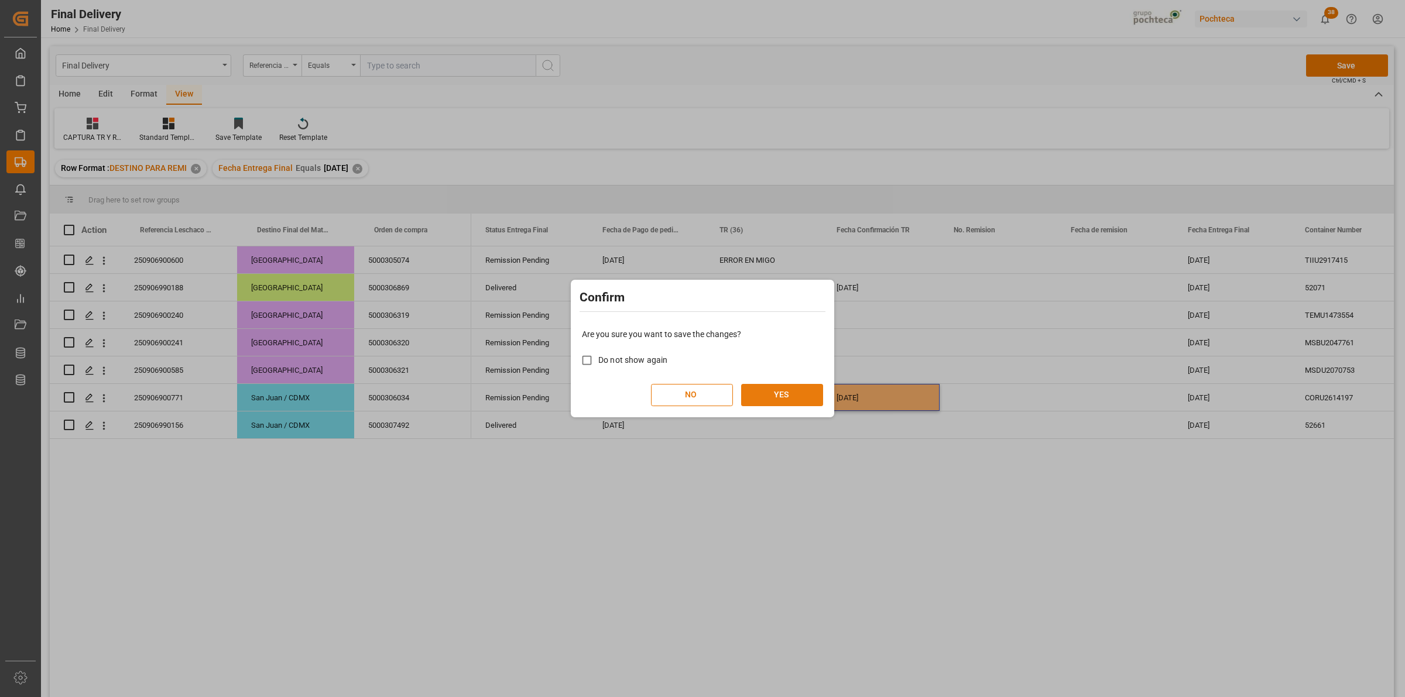
click at [779, 395] on button "YES" at bounding box center [782, 395] width 82 height 22
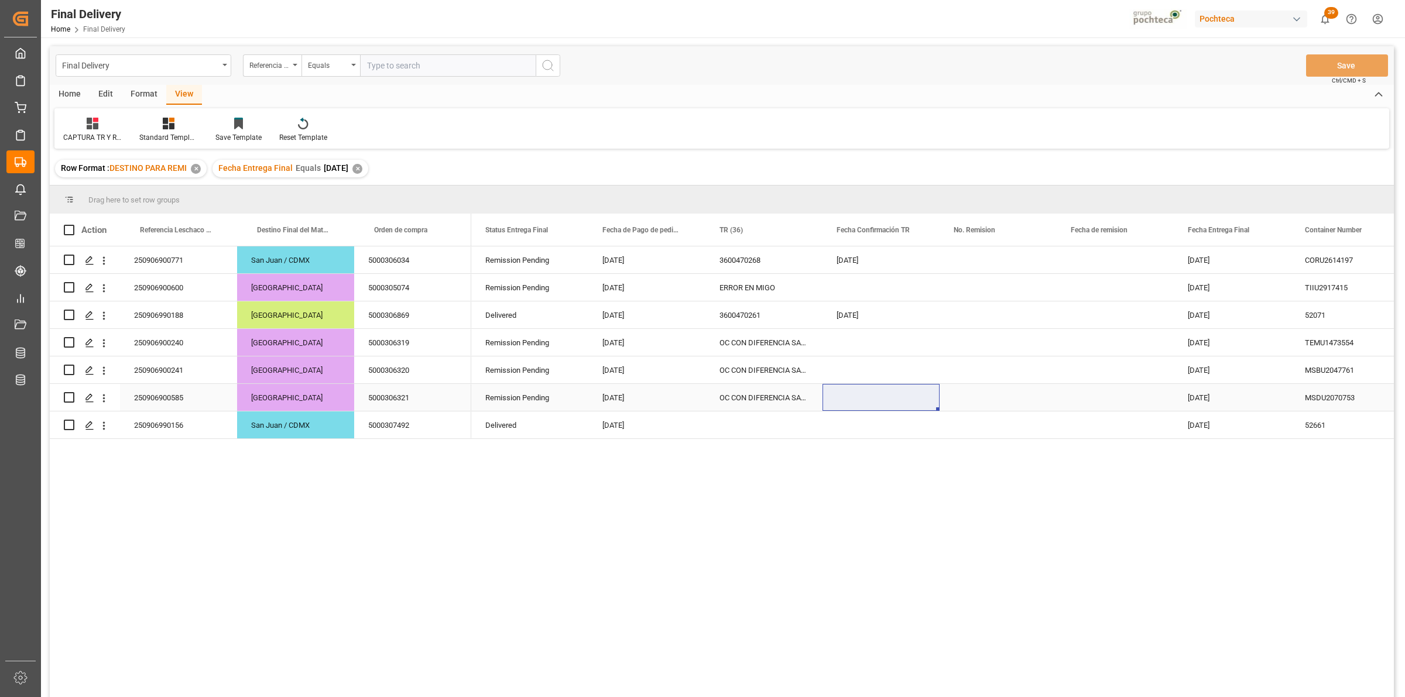
click at [741, 427] on div "Press SPACE to select this row." at bounding box center [763, 424] width 117 height 27
click at [762, 399] on div "OC CON DIFERENCIA SAP vs FACT" at bounding box center [763, 397] width 117 height 27
click at [769, 431] on div "Press SPACE to select this row." at bounding box center [763, 424] width 117 height 27
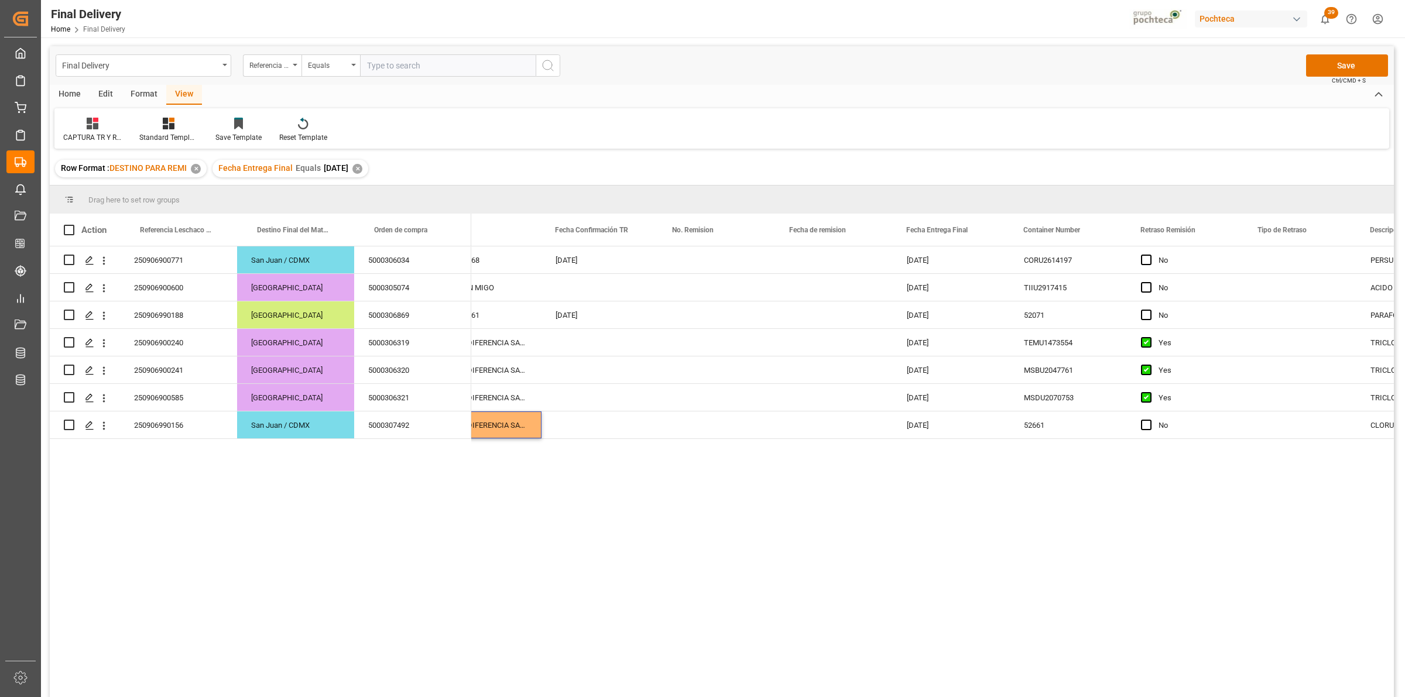
scroll to position [0, 282]
click at [1141, 429] on span "Press SPACE to select this row." at bounding box center [1145, 425] width 11 height 11
click at [1149, 420] on input "Press SPACE to select this row." at bounding box center [1149, 420] width 0 height 0
click at [1329, 69] on button "Save" at bounding box center [1347, 65] width 82 height 22
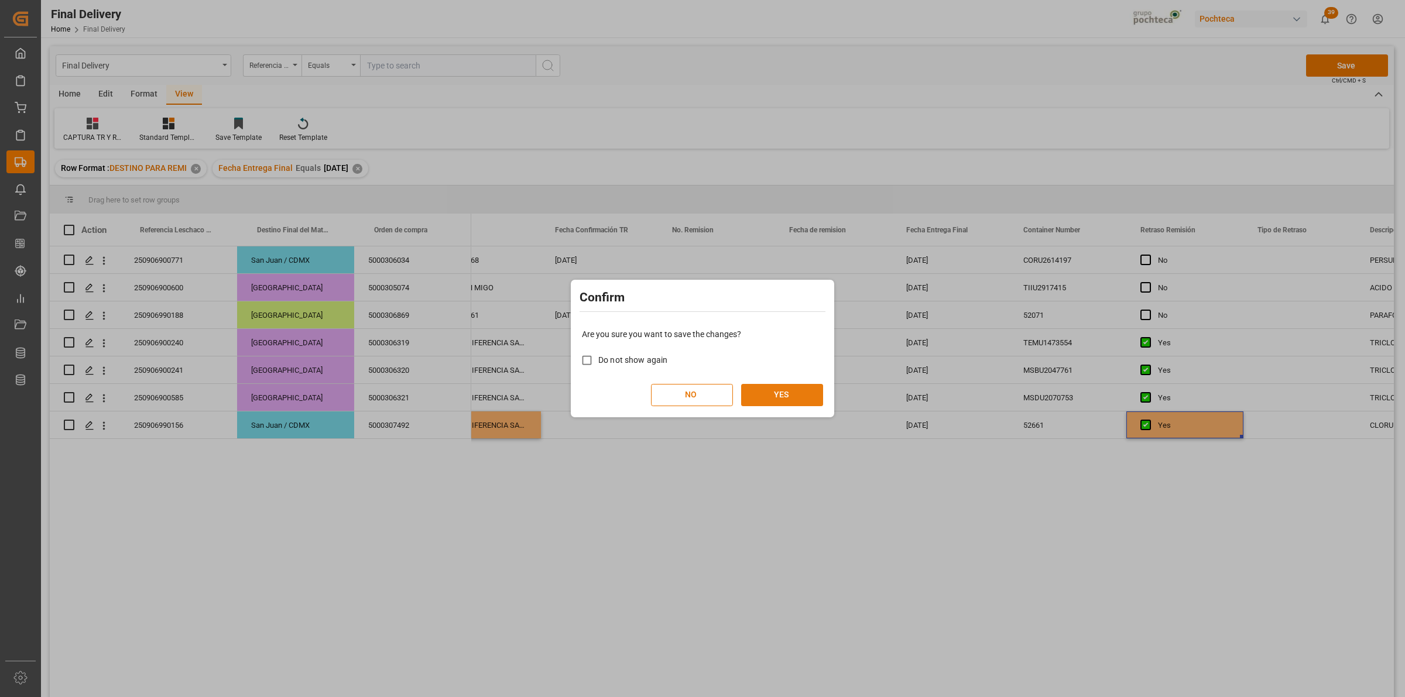
click at [783, 399] on button "YES" at bounding box center [782, 395] width 82 height 22
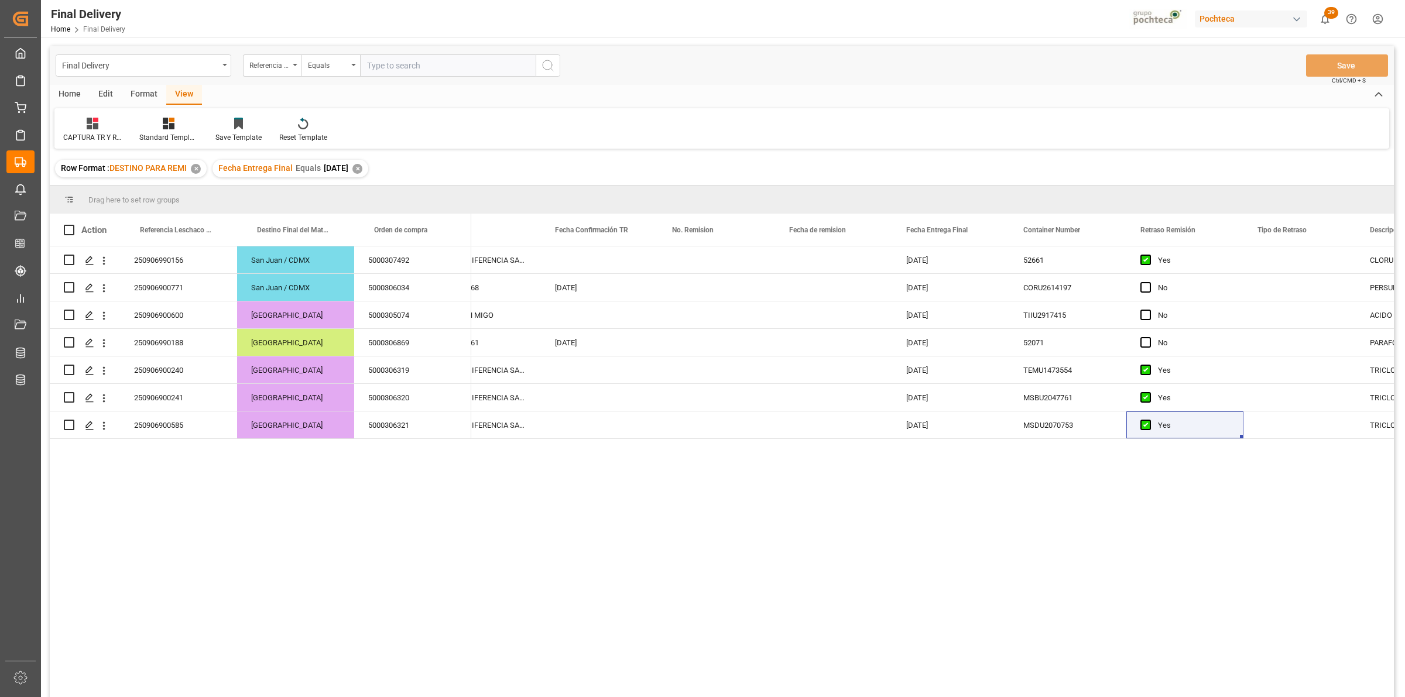
click at [521, 481] on div "17-09-2025 OC CON DIFERENCIA SAP vs FACT 19-09-2025 52661 Yes CLORURO DE SODIO …" at bounding box center [932, 475] width 923 height 458
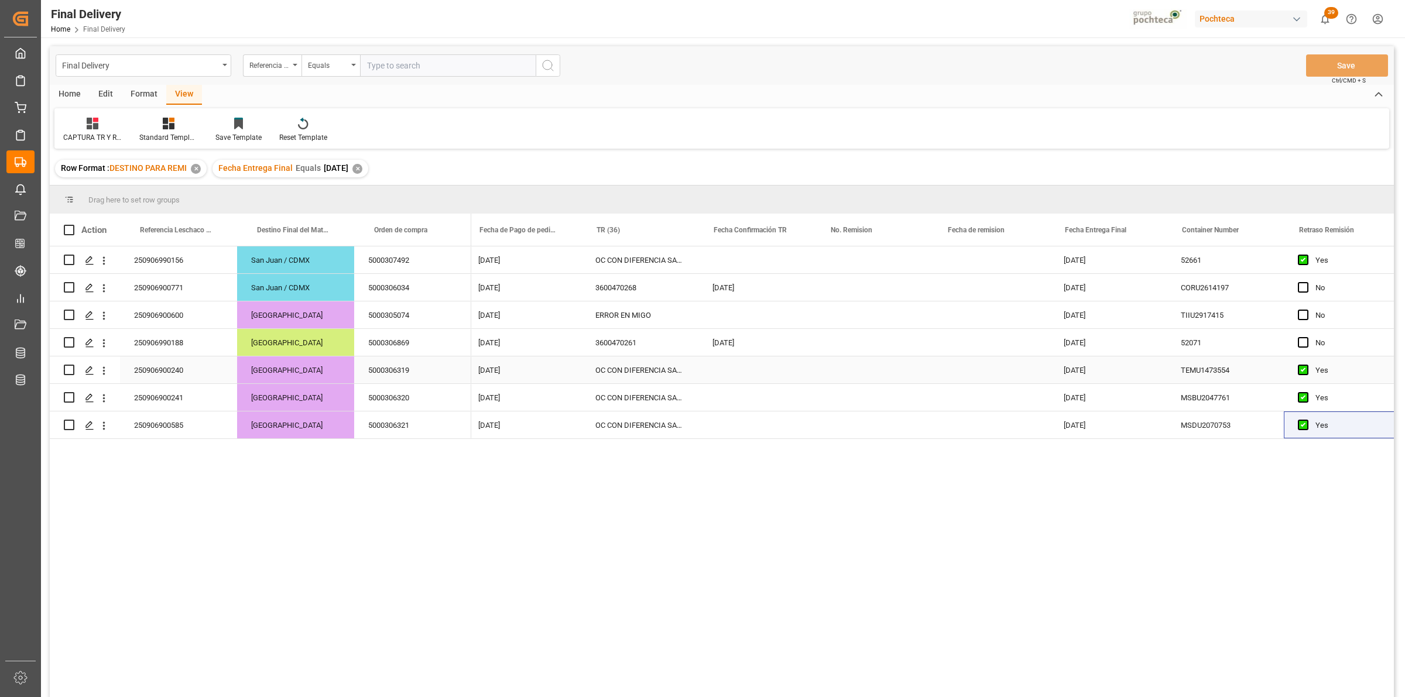
scroll to position [0, 0]
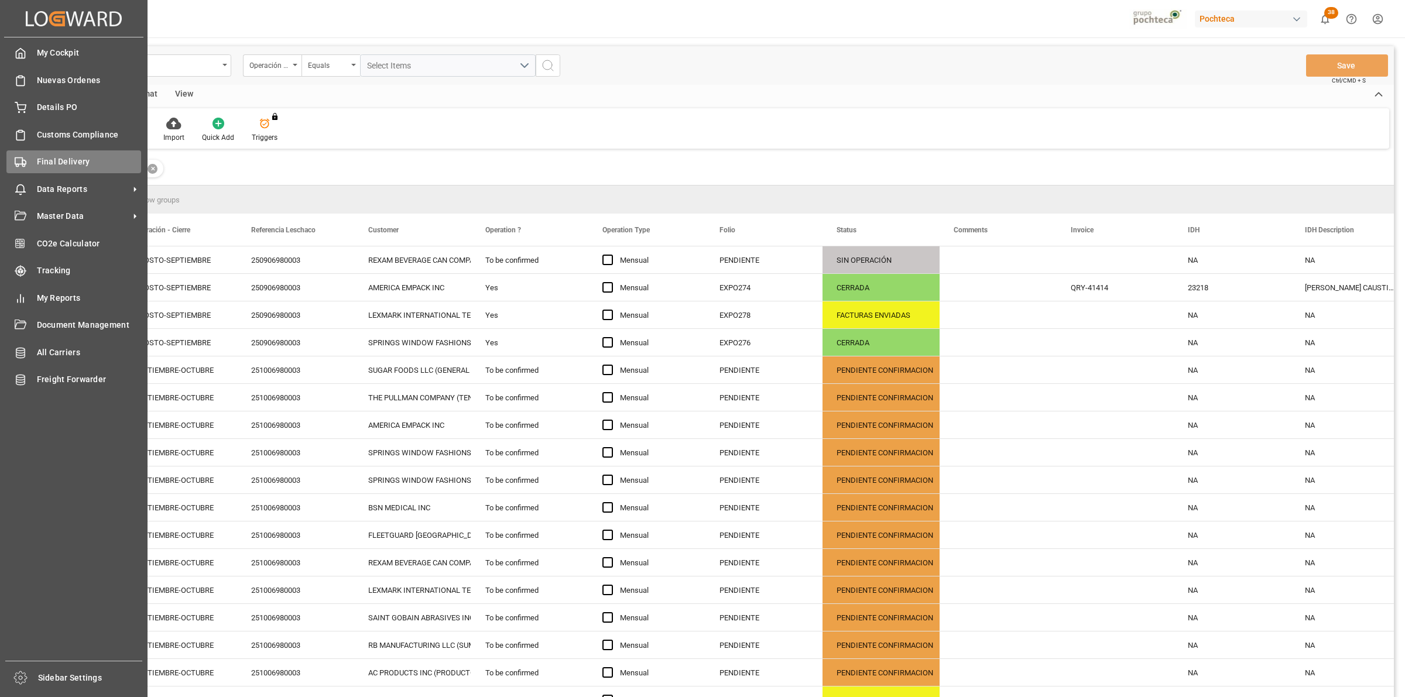
click at [28, 159] on div "Final Delivery Final Delivery" at bounding box center [73, 161] width 135 height 23
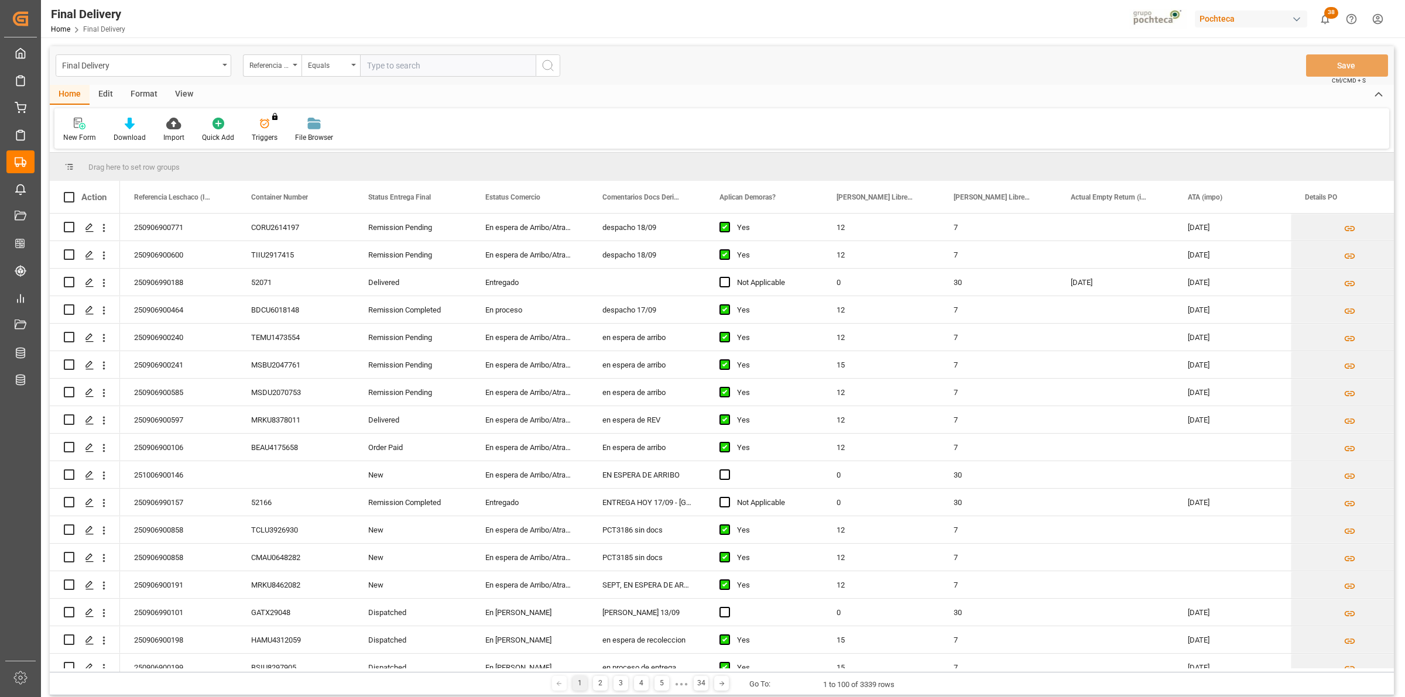
click at [187, 90] on div "View" at bounding box center [184, 95] width 36 height 20
click at [124, 124] on div at bounding box center [133, 123] width 59 height 12
click at [174, 163] on div "Notificación de Entregas" at bounding box center [164, 165] width 102 height 12
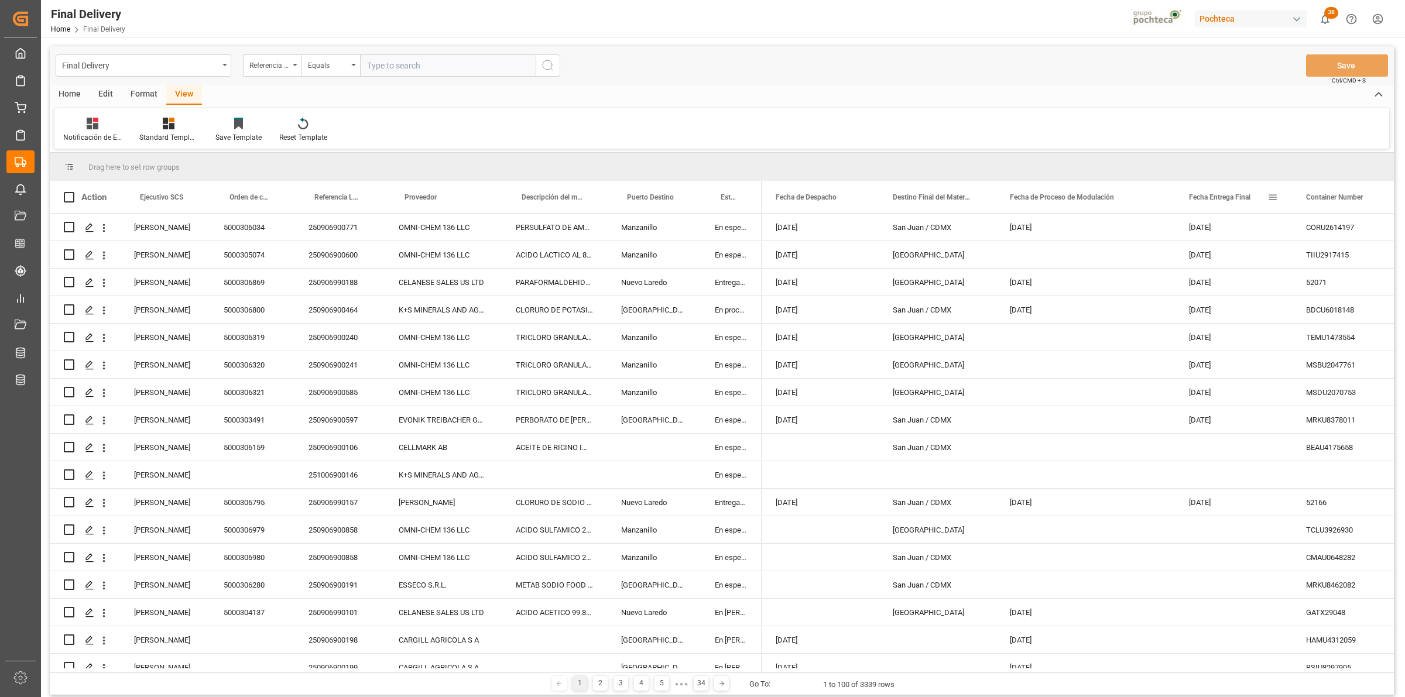
click at [1271, 197] on span at bounding box center [1272, 197] width 11 height 11
click at [1342, 200] on span "filter" at bounding box center [1339, 199] width 11 height 11
click at [1348, 259] on input "date" at bounding box center [1326, 260] width 115 height 23
click at [1376, 258] on input "date" at bounding box center [1326, 260] width 115 height 23
click at [1380, 259] on input "2025-09-18" at bounding box center [1326, 260] width 115 height 23
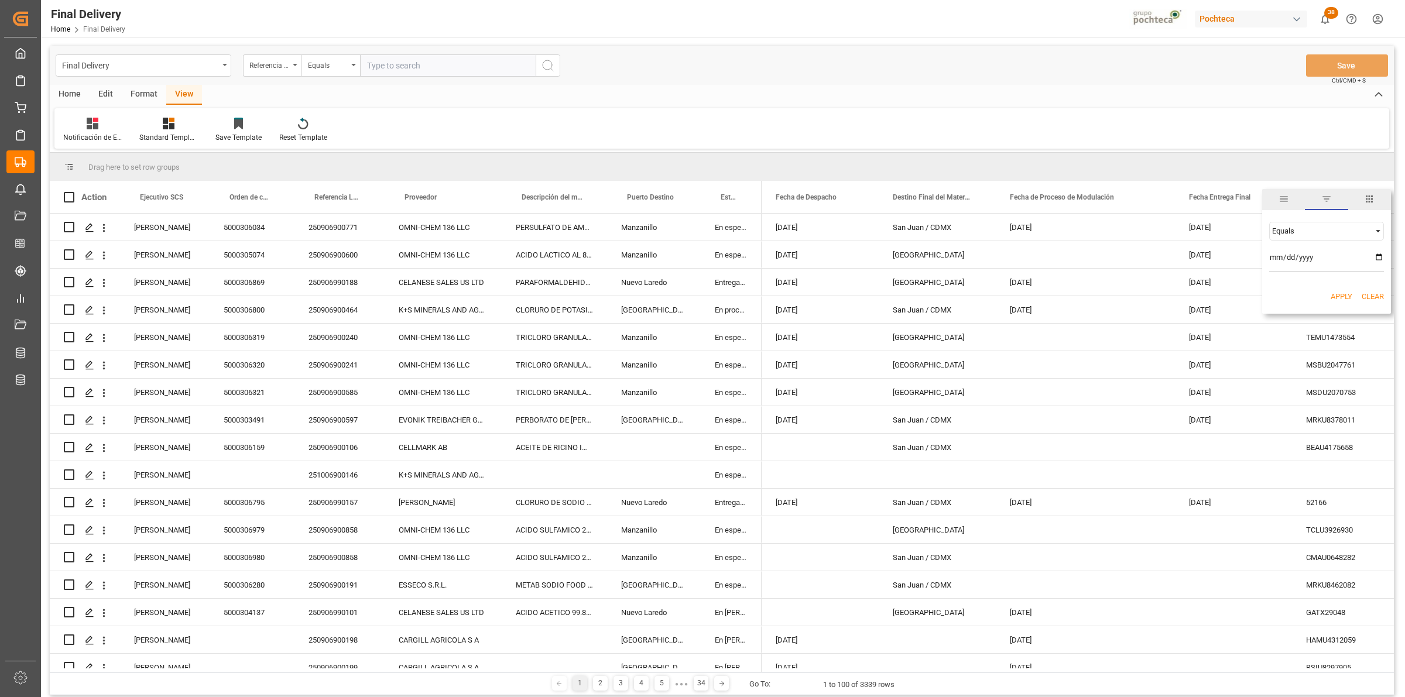
type input "[DATE]"
click at [1339, 294] on button "Apply" at bounding box center [1341, 297] width 22 height 12
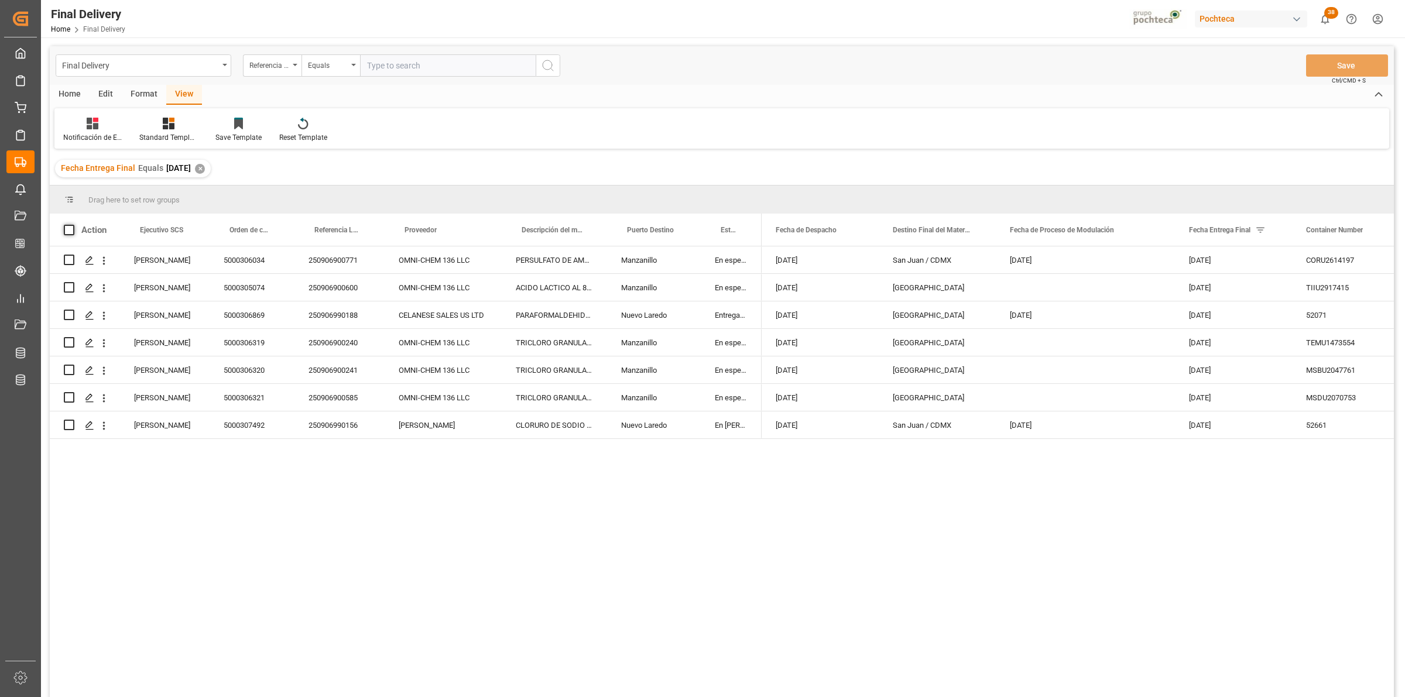
click at [65, 227] on span at bounding box center [69, 230] width 11 height 11
click at [73, 225] on input "checkbox" at bounding box center [73, 225] width 0 height 0
checkbox input "true"
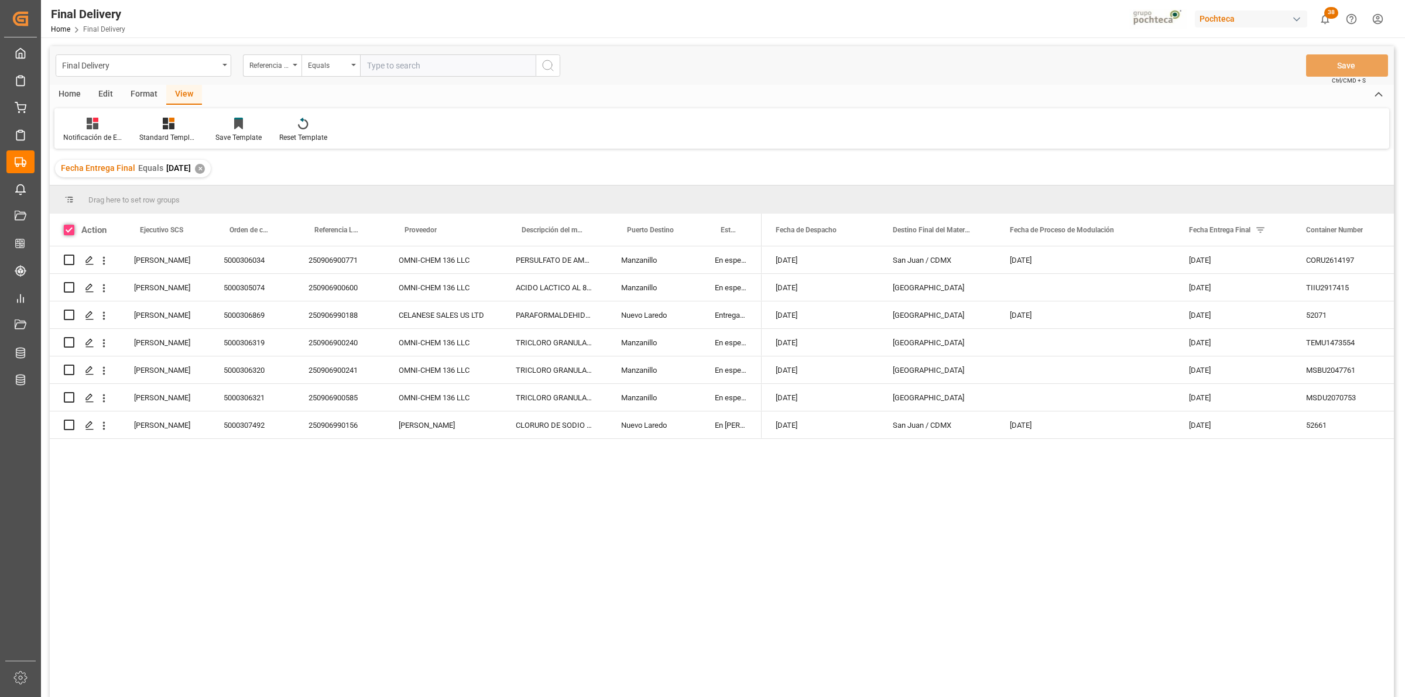
checkbox input "true"
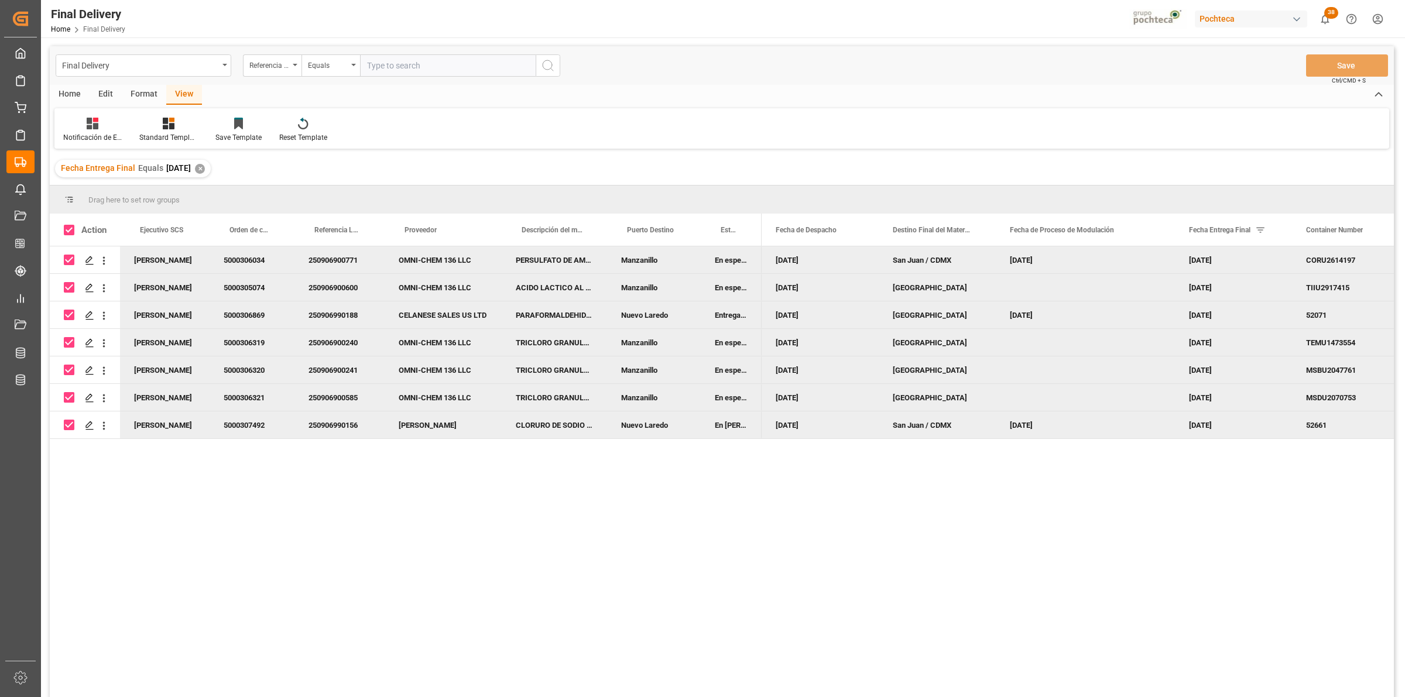
click at [66, 85] on div "Home" at bounding box center [70, 95] width 40 height 20
click at [123, 132] on div "Download" at bounding box center [130, 137] width 32 height 11
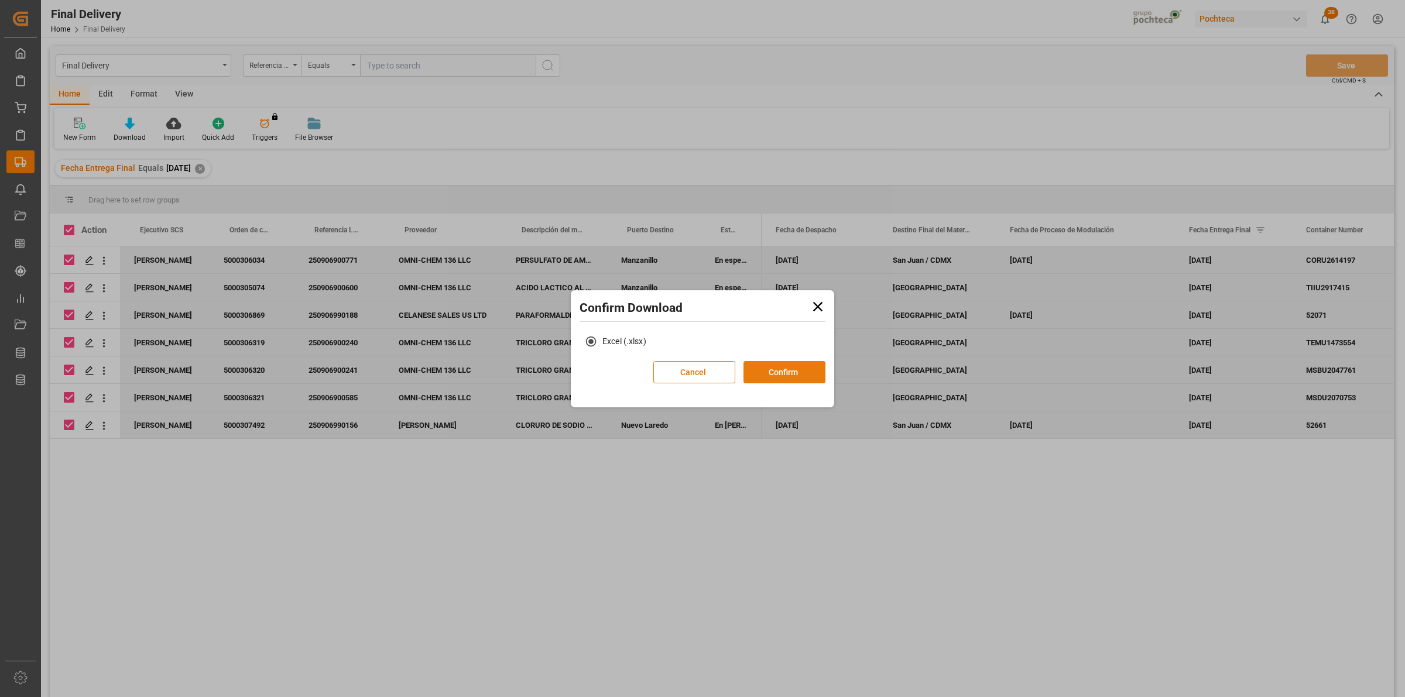
click at [802, 379] on button "Confirm" at bounding box center [784, 372] width 82 height 22
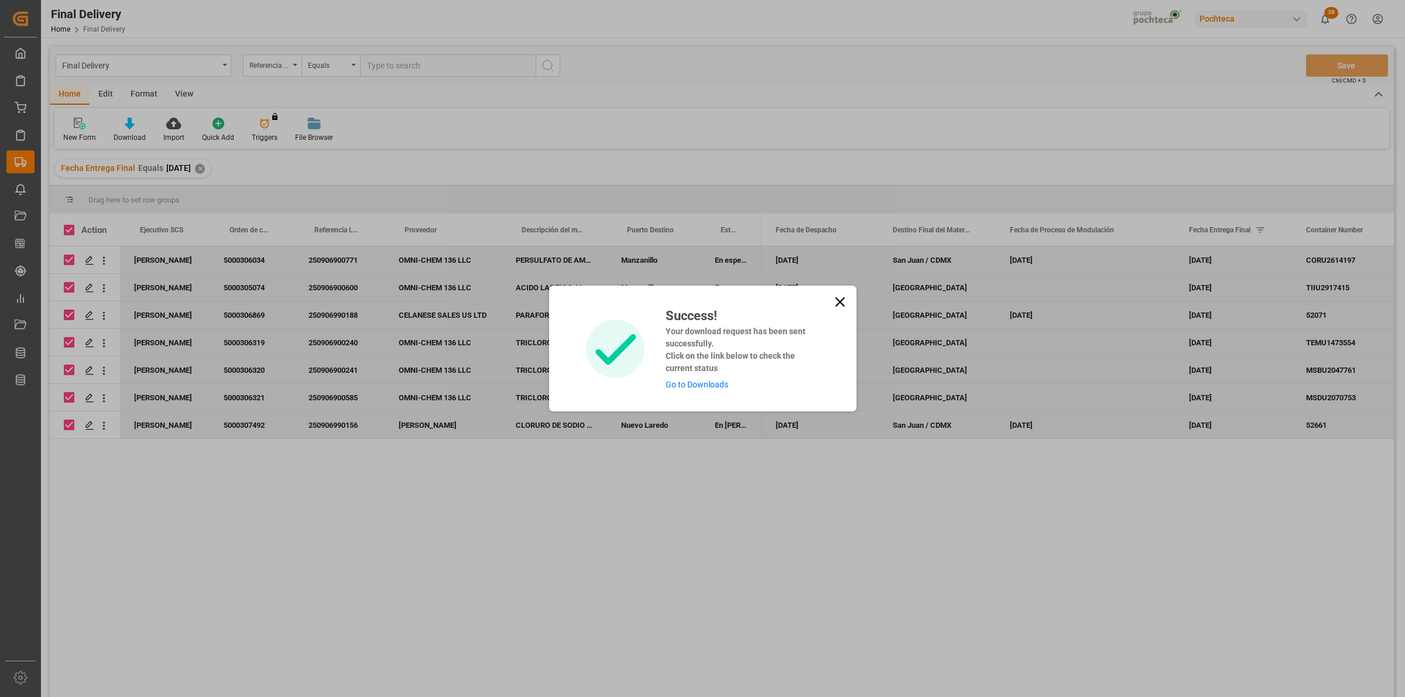
click at [719, 386] on link "Go to Downloads" at bounding box center [697, 384] width 63 height 9
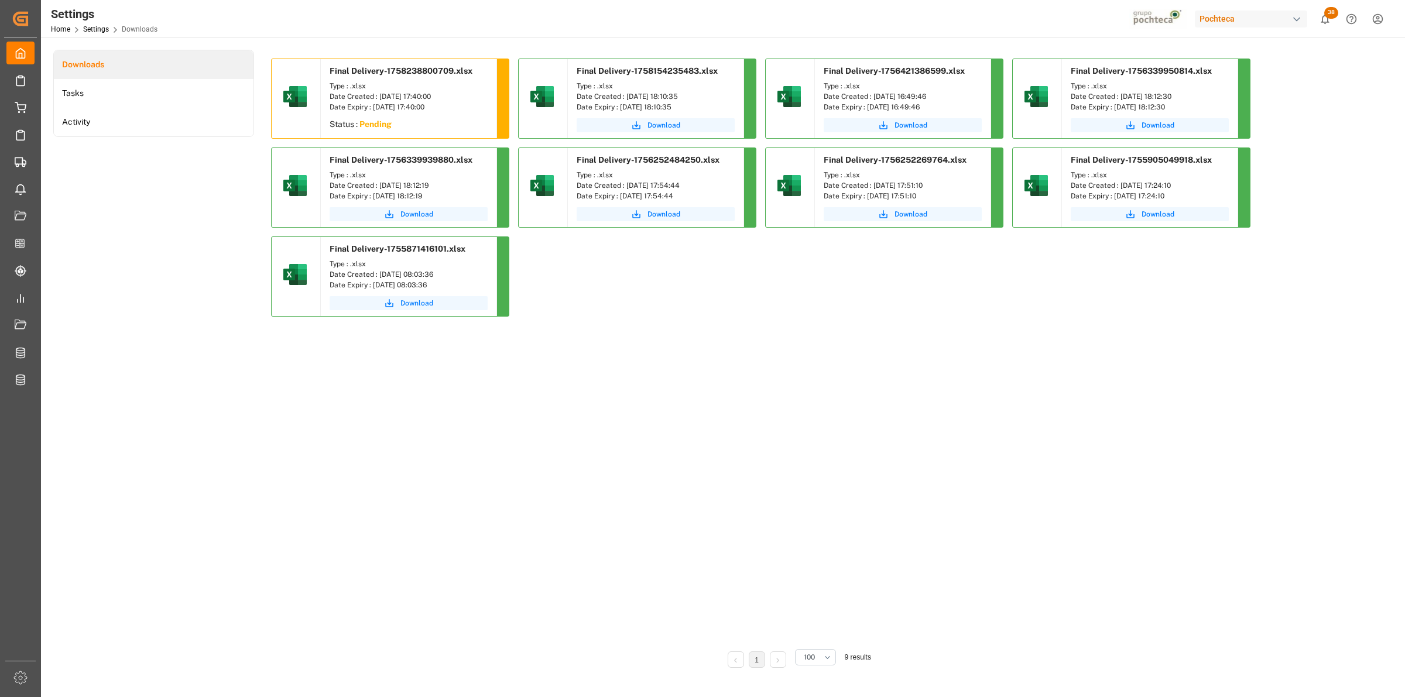
click at [563, 364] on div "Final Delivery-1758238800709.xlsx Type : .xlsx Date Created : 18-09-2025 17:40:…" at bounding box center [797, 349] width 1052 height 580
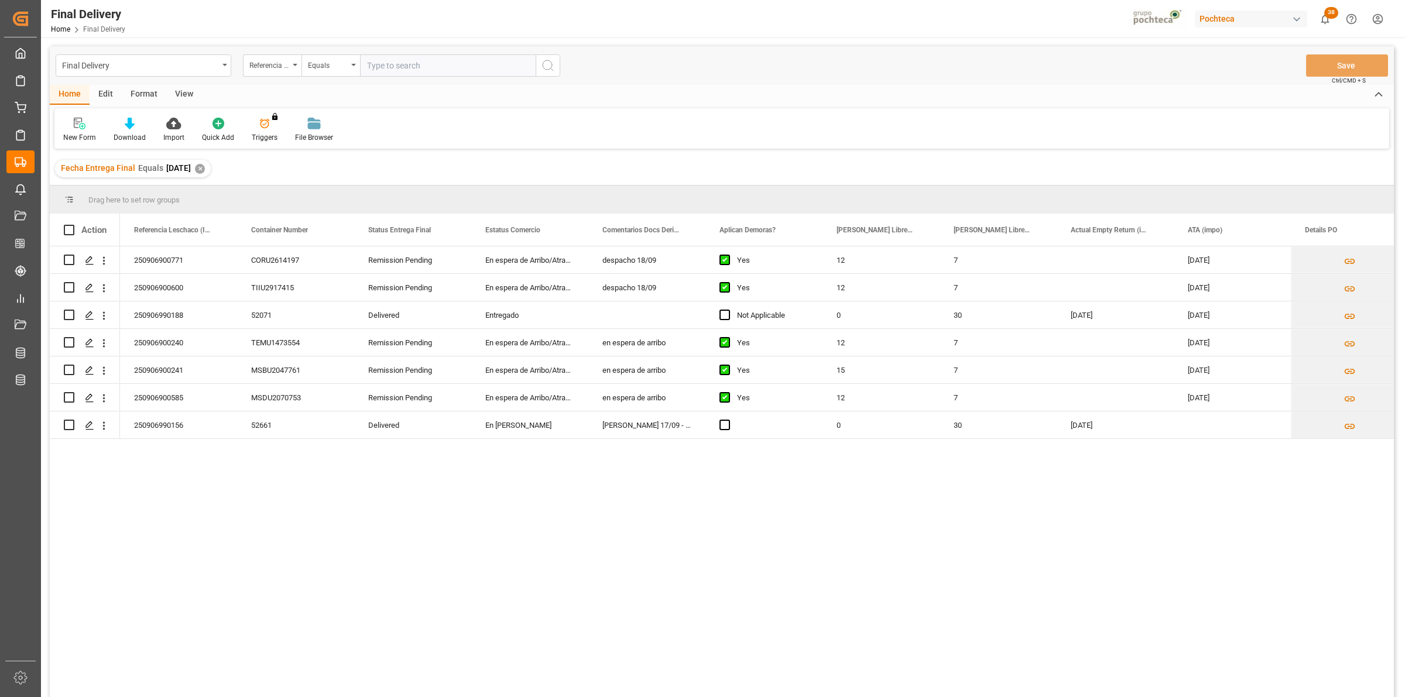
click at [180, 95] on div "View" at bounding box center [184, 95] width 36 height 20
click at [126, 131] on div "Standard Templates" at bounding box center [133, 130] width 76 height 26
click at [142, 159] on div "Notificación de Entregas" at bounding box center [164, 165] width 102 height 12
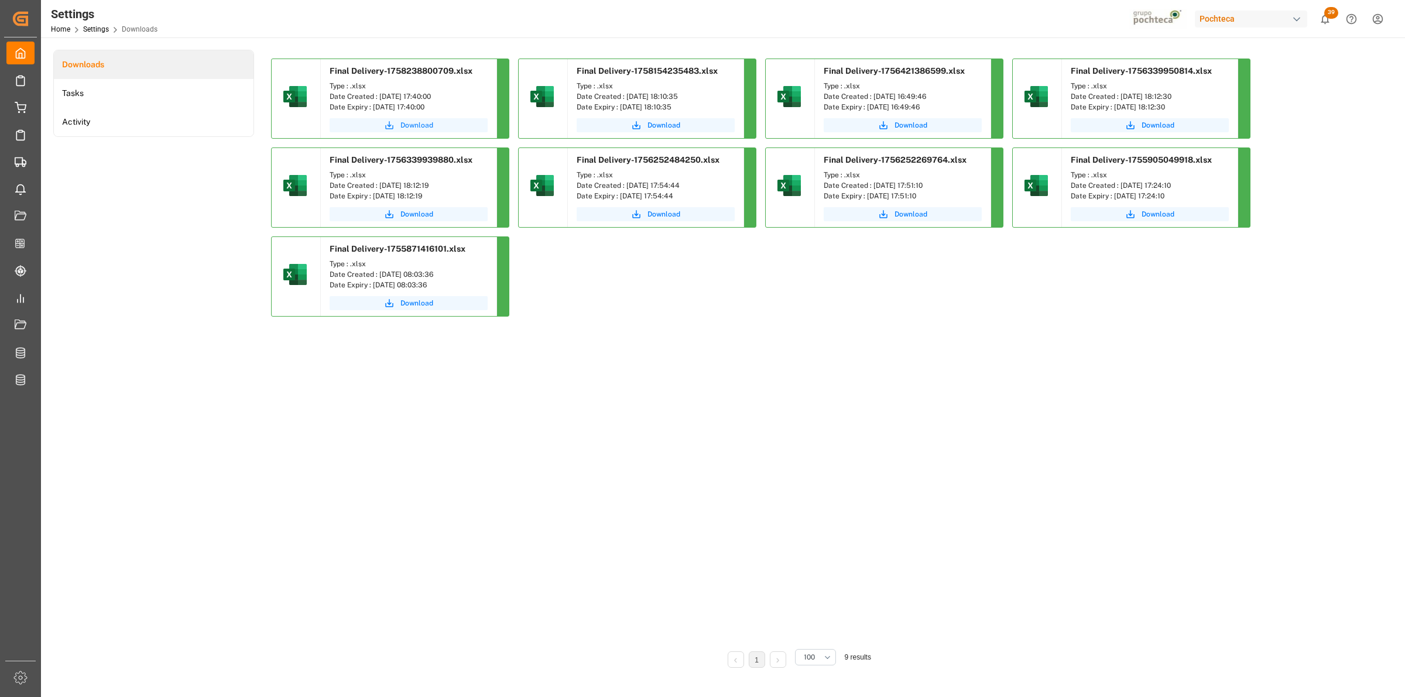
click at [455, 124] on button "Download" at bounding box center [409, 125] width 158 height 14
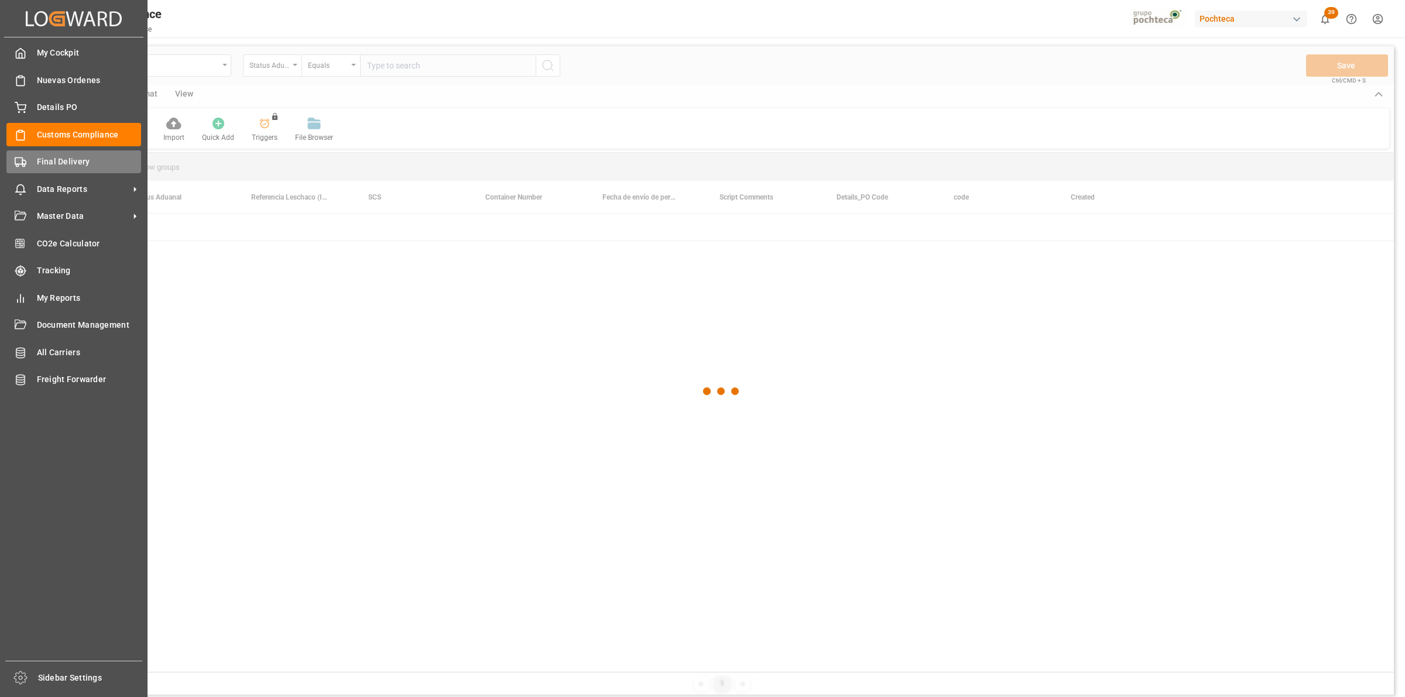
click at [83, 170] on div "Final Delivery Final Delivery" at bounding box center [73, 161] width 135 height 23
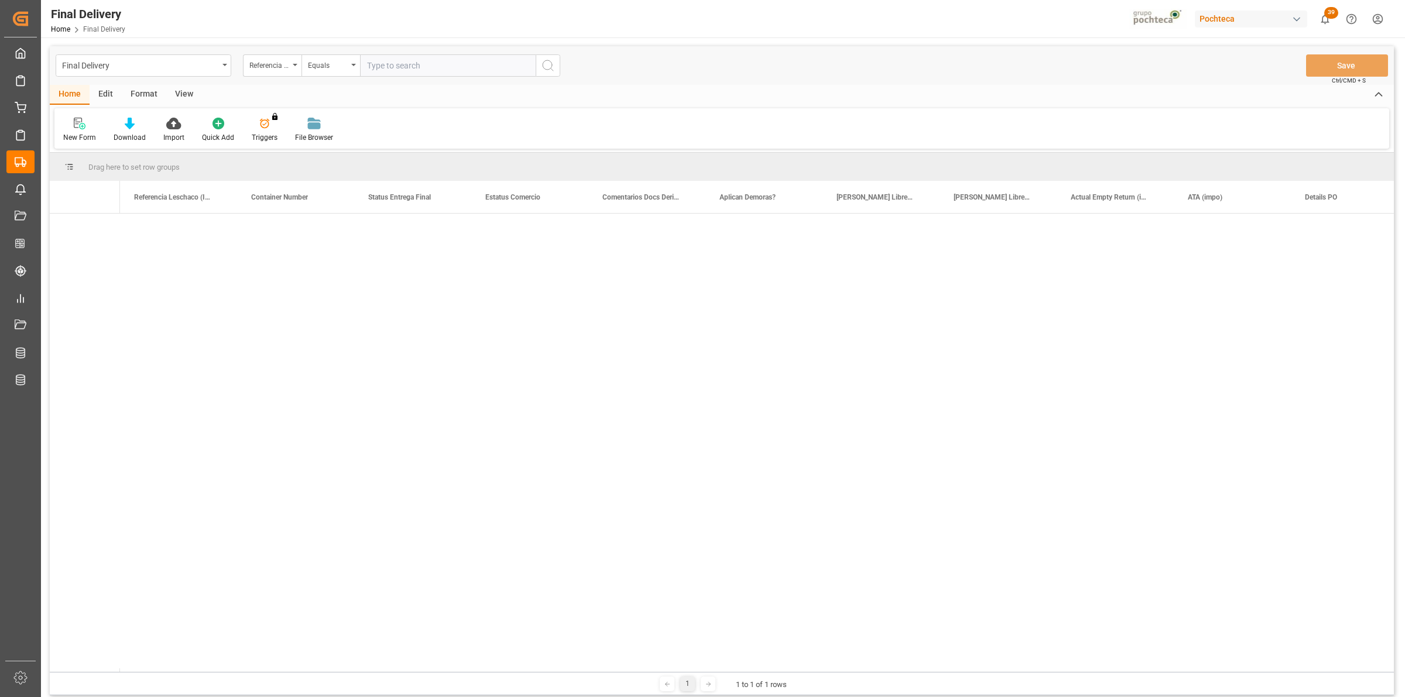
click at [192, 94] on div "View" at bounding box center [184, 95] width 36 height 20
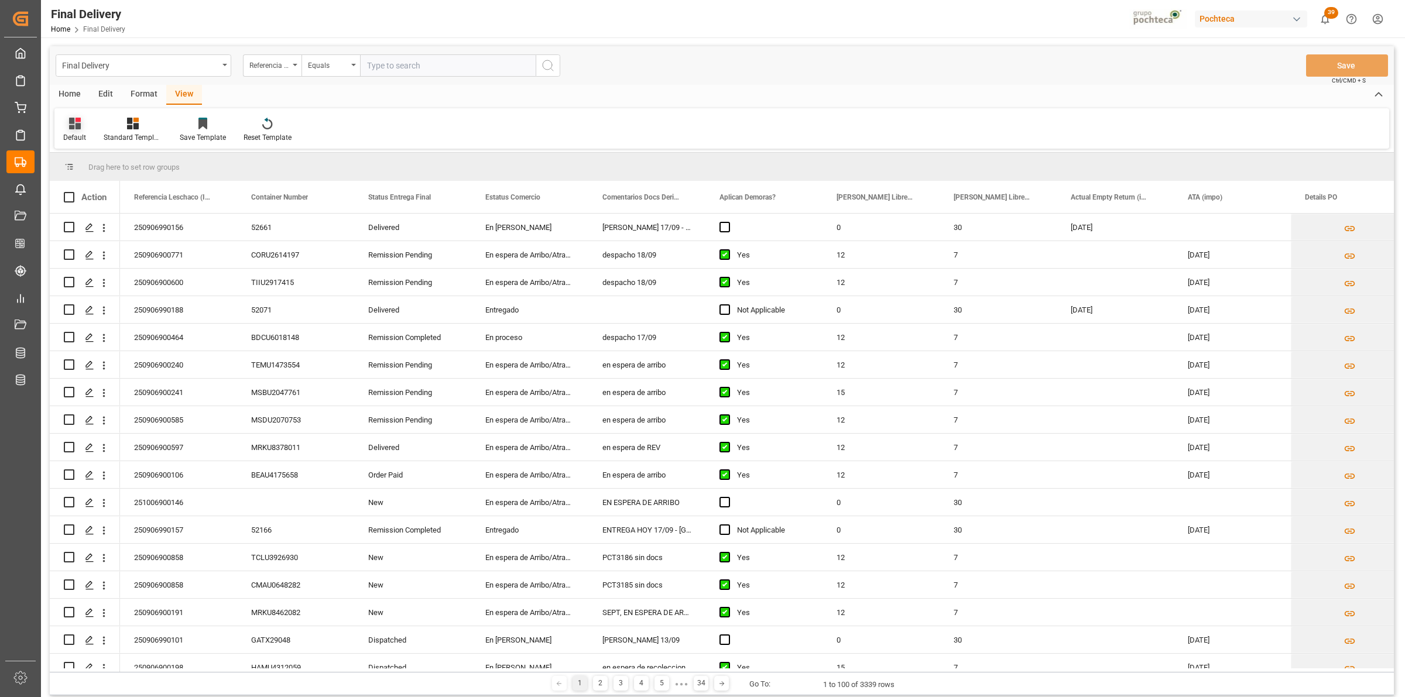
click at [80, 124] on div at bounding box center [74, 123] width 23 height 12
click at [101, 314] on div "CAPTURA TR Y RETRASO CON ENTREGA Y SUCURSAL" at bounding box center [120, 317] width 102 height 12
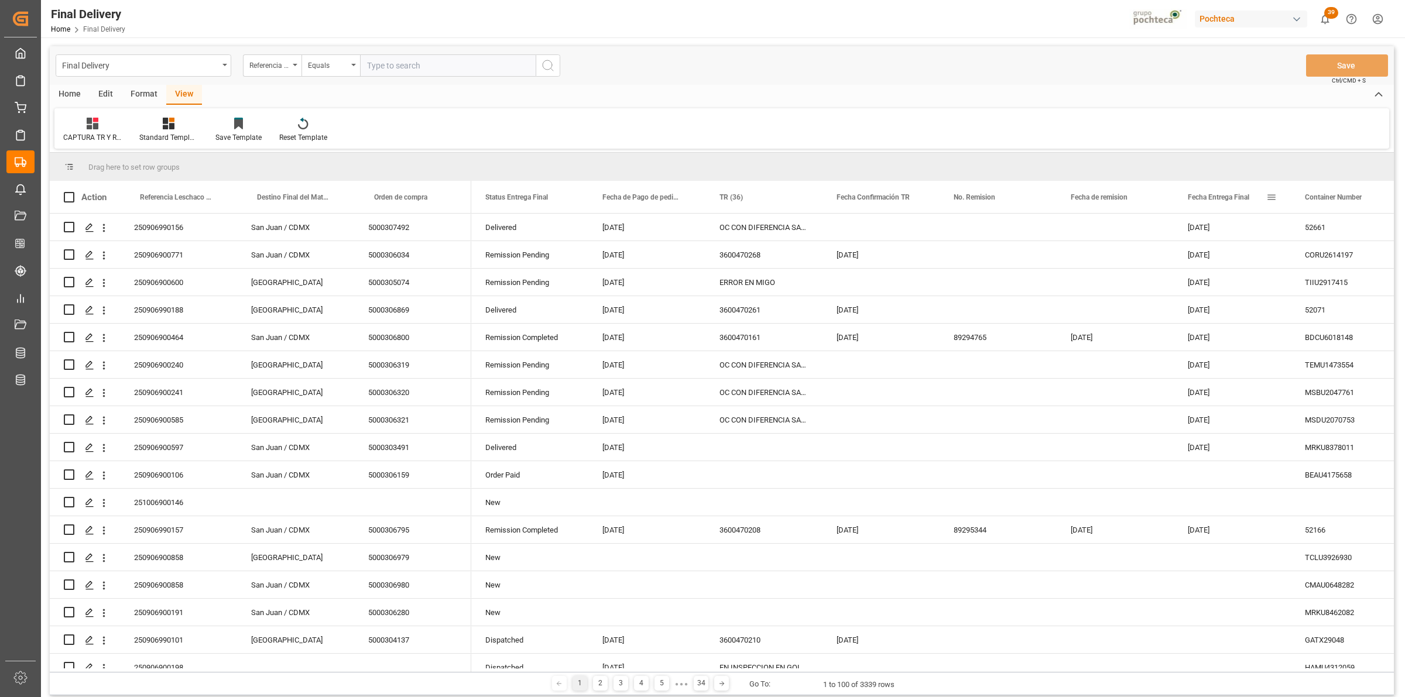
click at [1266, 197] on span at bounding box center [1271, 197] width 11 height 11
click at [1336, 199] on span "filter" at bounding box center [1338, 199] width 11 height 11
click at [1373, 255] on input "date" at bounding box center [1325, 260] width 115 height 23
type input "[DATE]"
click at [1338, 299] on button "Apply" at bounding box center [1340, 297] width 22 height 12
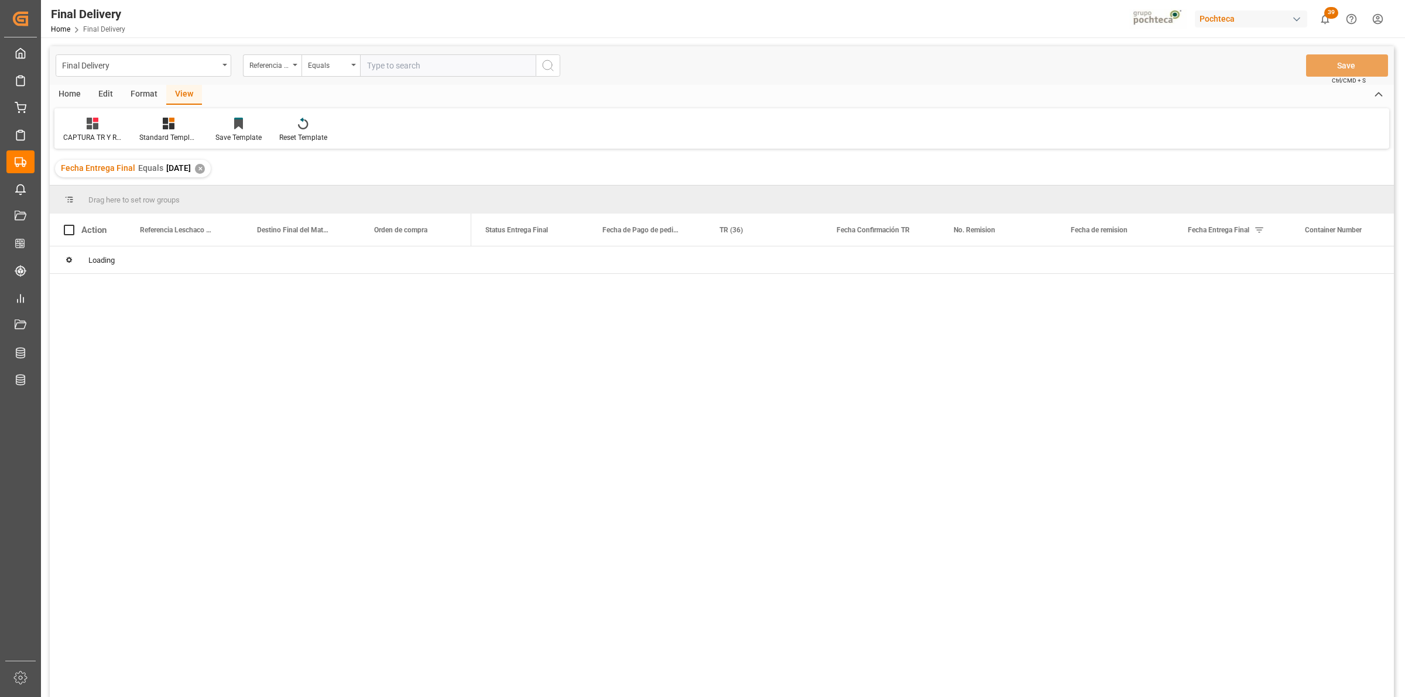
click at [135, 101] on div "Format" at bounding box center [144, 95] width 44 height 20
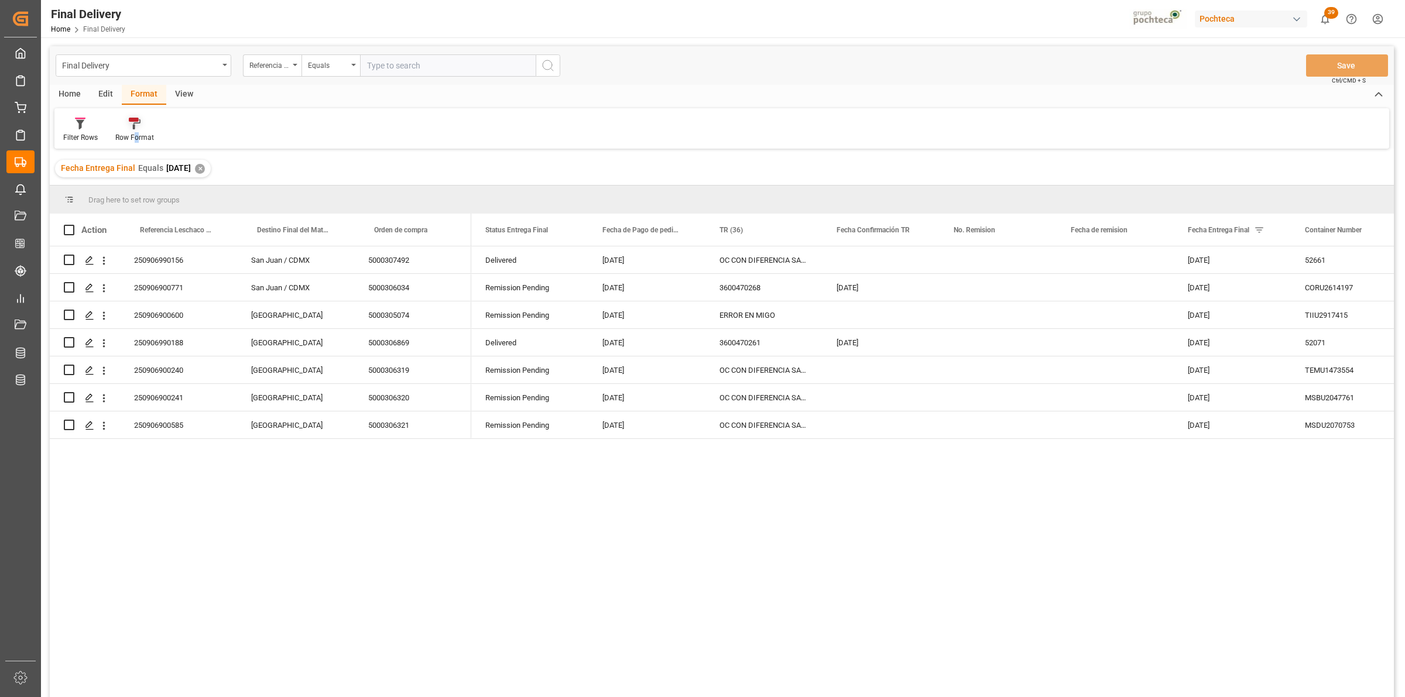
click at [136, 132] on div "Row Format" at bounding box center [134, 137] width 39 height 11
click at [142, 170] on div "DESTINO PARA REMI" at bounding box center [161, 165] width 77 height 12
